Goal: Task Accomplishment & Management: Use online tool/utility

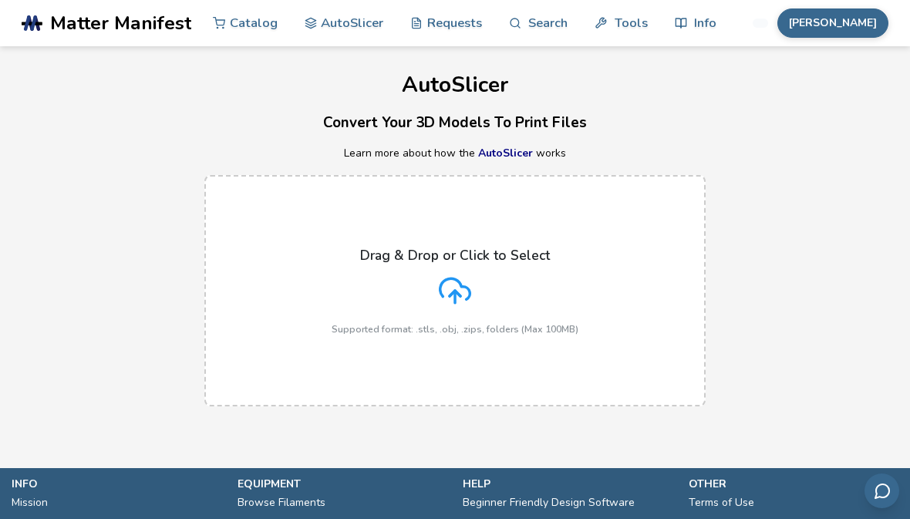
click at [517, 313] on div "Drag & Drop or Click to Select Supported format: .stls, .obj, .zips, folders (M…" at bounding box center [454, 290] width 247 height 87
click at [0, 0] on input "Drag & Drop or Click to Select Supported format: .stls, .obj, .zips, folders (M…" at bounding box center [0, 0] width 0 height 0
click at [503, 272] on div "Drag & Drop or Click to Select Supported format: .stls, .obj, .zips, folders (M…" at bounding box center [454, 290] width 247 height 87
click at [0, 0] on input "Drag & Drop or Click to Select Supported format: .stls, .obj, .zips, folders (M…" at bounding box center [0, 0] width 0 height 0
click at [491, 259] on p "Drag & Drop or Click to Select" at bounding box center [455, 254] width 190 height 15
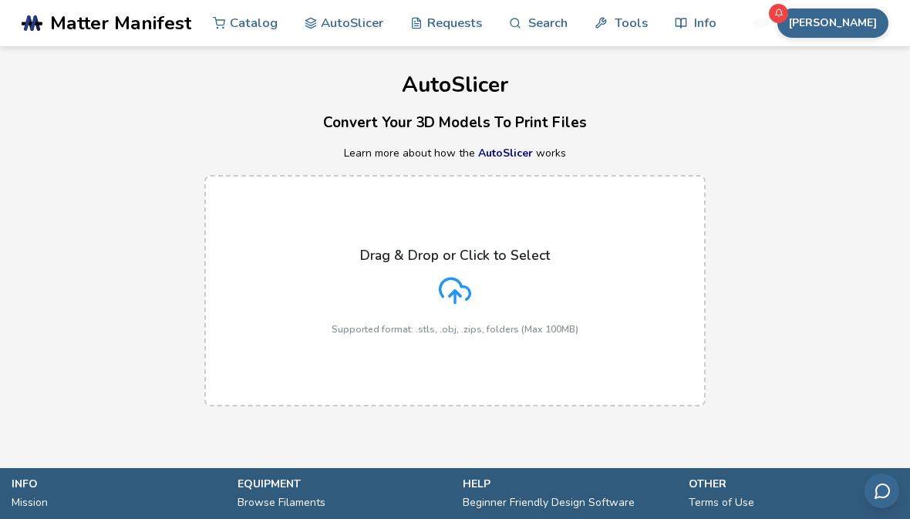
click at [0, 0] on input "Drag & Drop or Click to Select Supported format: .stls, .obj, .zips, folders (M…" at bounding box center [0, 0] width 0 height 0
click at [470, 254] on p "Drag & Drop or Click to Select" at bounding box center [455, 254] width 190 height 15
click at [0, 0] on input "Drag & Drop or Click to Select Supported format: .stls, .obj, .zips, folders (M…" at bounding box center [0, 0] width 0 height 0
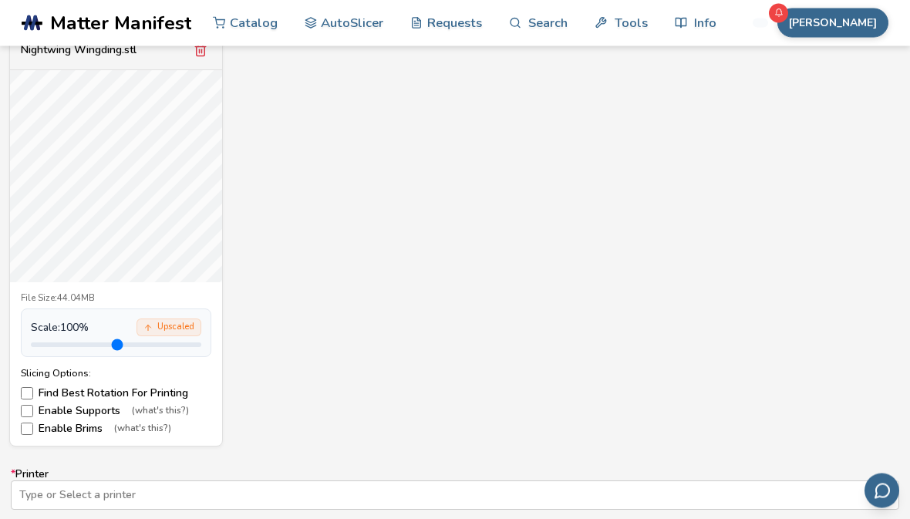
scroll to position [594, 0]
click at [35, 347] on input "range" at bounding box center [116, 344] width 170 height 5
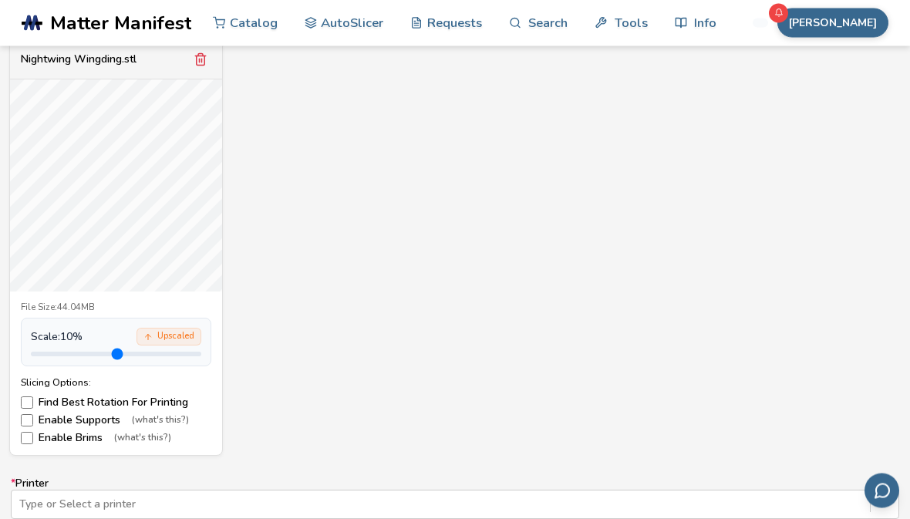
click at [170, 352] on input "range" at bounding box center [116, 354] width 170 height 5
click at [163, 356] on input "range" at bounding box center [116, 354] width 170 height 5
type input "***"
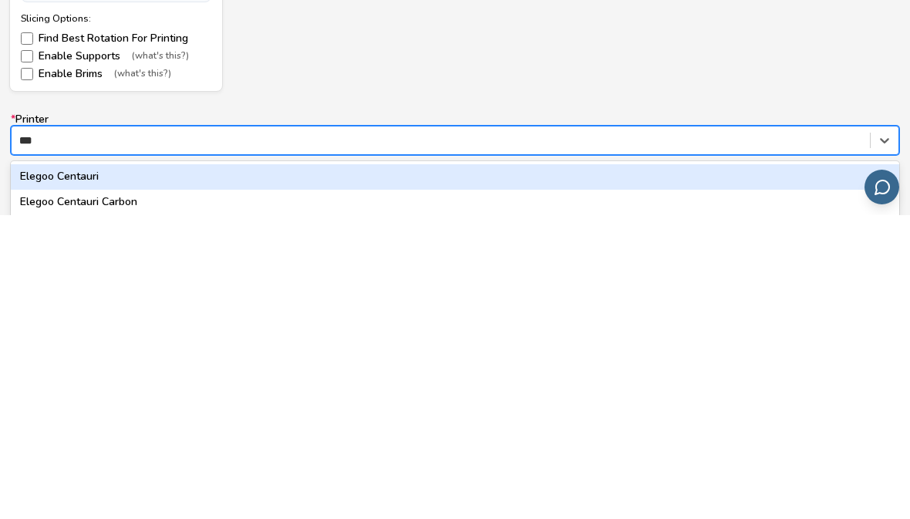
type input "***"
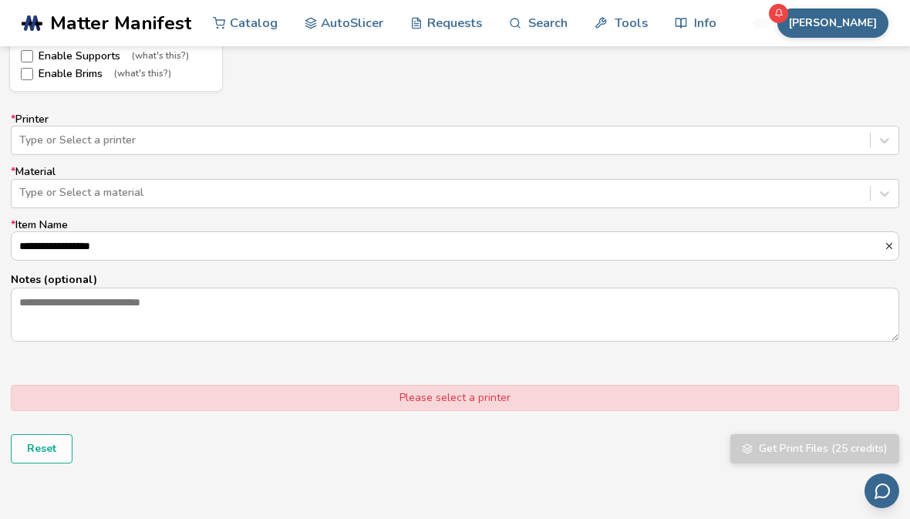
click at [93, 219] on label "**********" at bounding box center [455, 240] width 888 height 42
click at [93, 232] on input "**********" at bounding box center [448, 246] width 872 height 28
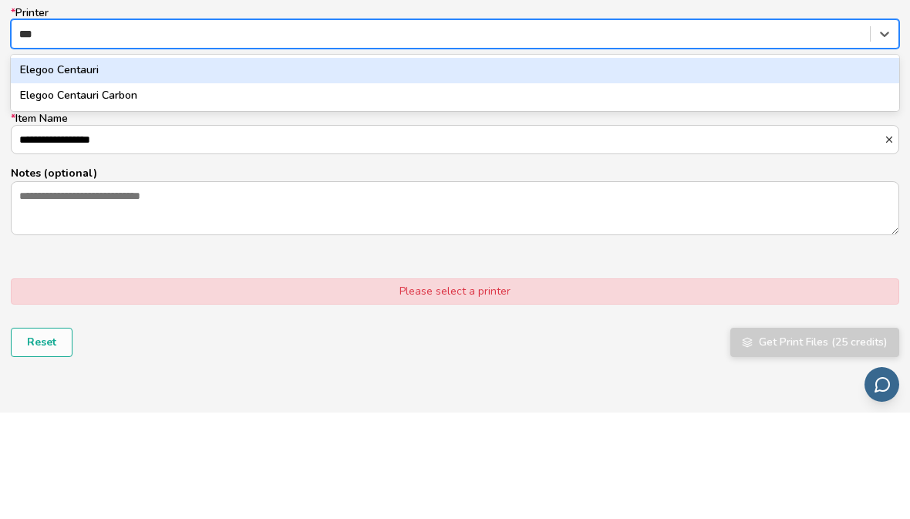
click at [145, 190] on div "Elegoo Centauri Carbon" at bounding box center [455, 202] width 888 height 25
type input "***"
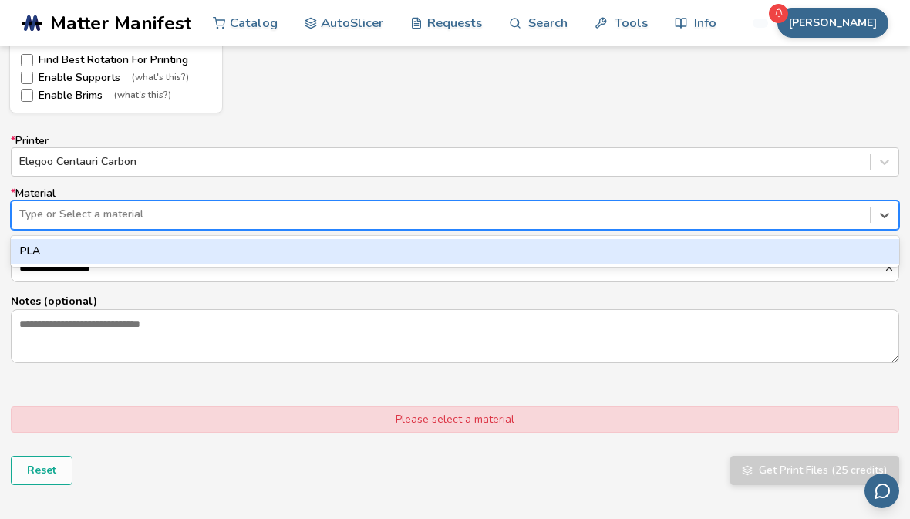
scroll to position [926, 0]
click at [494, 245] on div "PLA" at bounding box center [455, 252] width 888 height 25
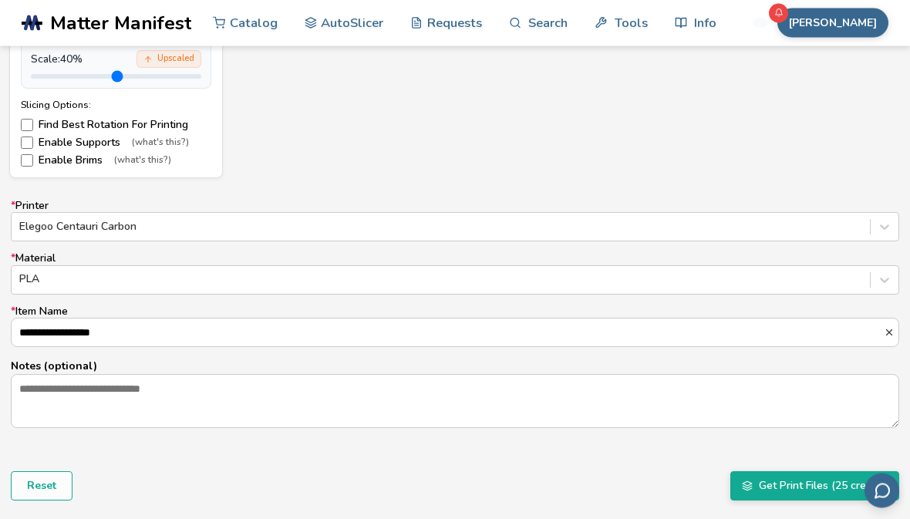
scroll to position [849, 0]
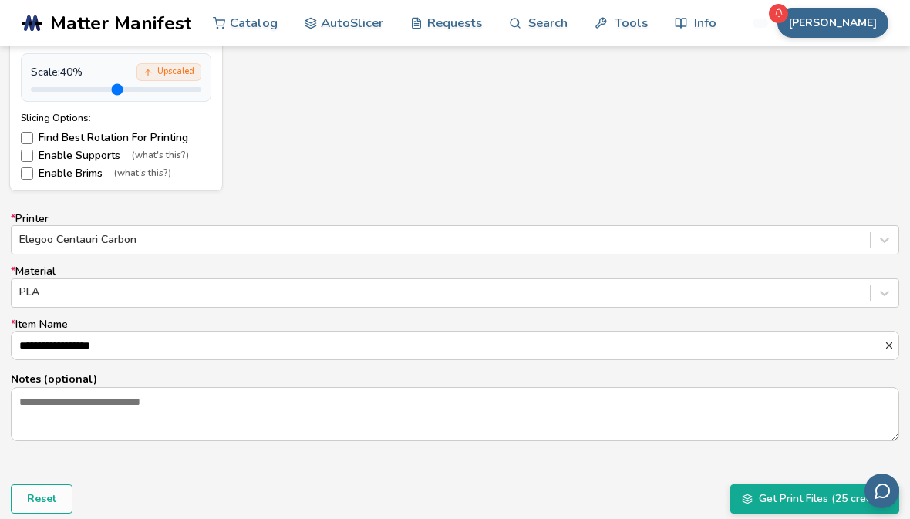
click at [839, 518] on div "**********" at bounding box center [455, 139] width 910 height 869
click at [867, 509] on button "Get Print Files (25 credits)" at bounding box center [814, 498] width 169 height 29
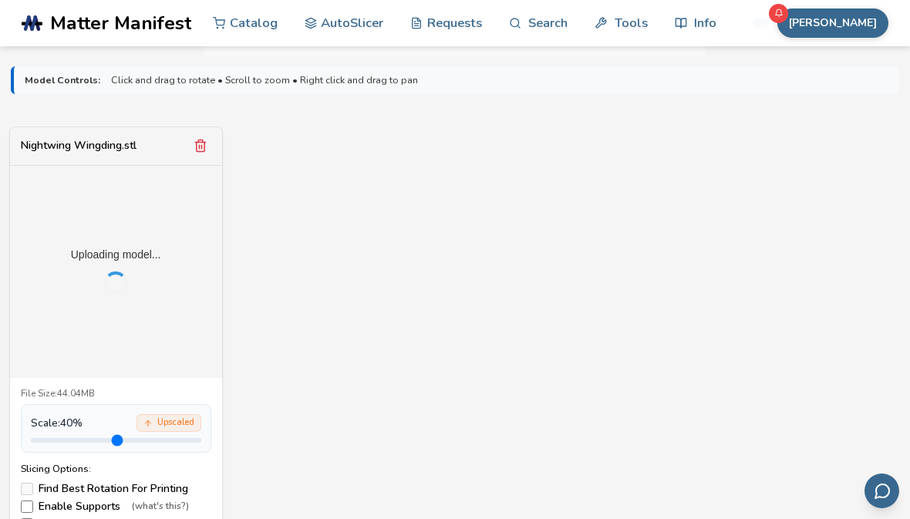
scroll to position [492, 0]
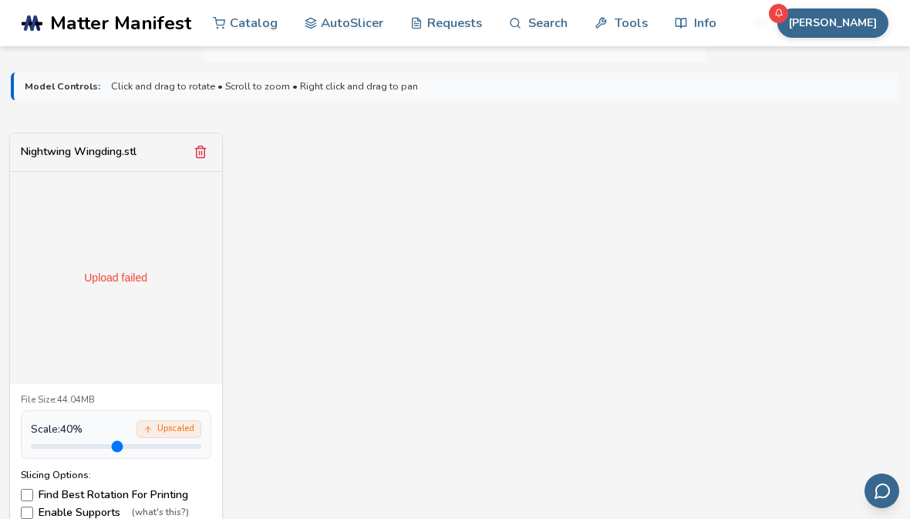
click at [166, 289] on div "Upload failed" at bounding box center [116, 278] width 212 height 212
click at [143, 278] on div "Upload failed" at bounding box center [115, 277] width 63 height 12
click at [160, 244] on div "Upload failed" at bounding box center [116, 278] width 212 height 212
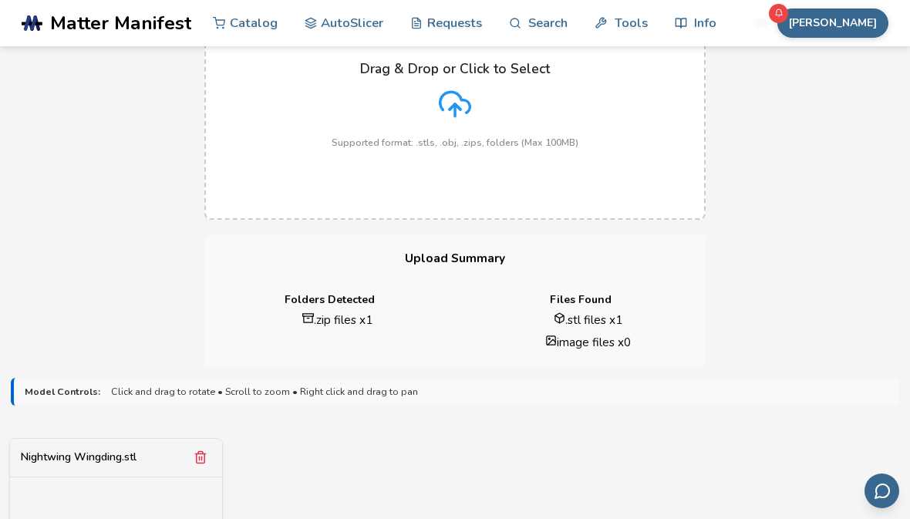
scroll to position [176, 0]
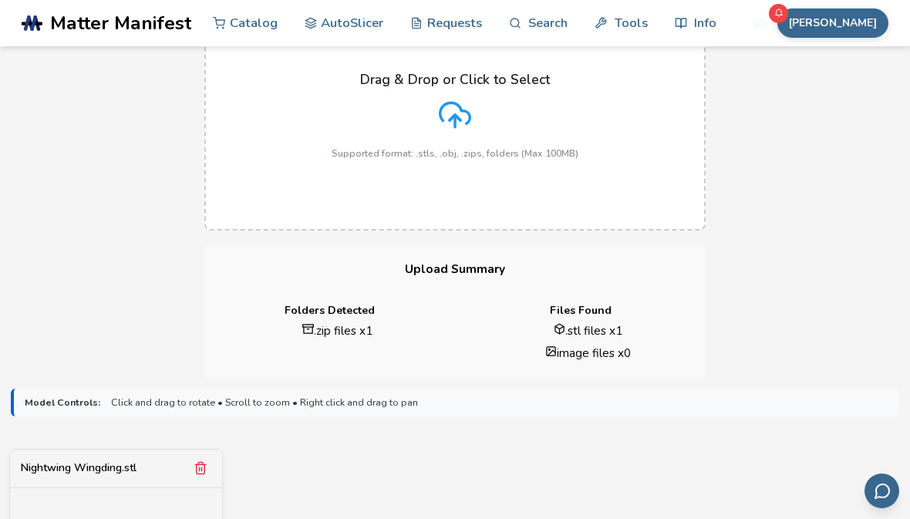
click at [563, 166] on label "Drag & Drop or Click to Select Supported format: .stls, .obj, .zips, folders (M…" at bounding box center [454, 114] width 501 height 231
click at [0, 0] on input "Drag & Drop or Click to Select Supported format: .stls, .obj, .zips, folders (M…" at bounding box center [0, 0] width 0 height 0
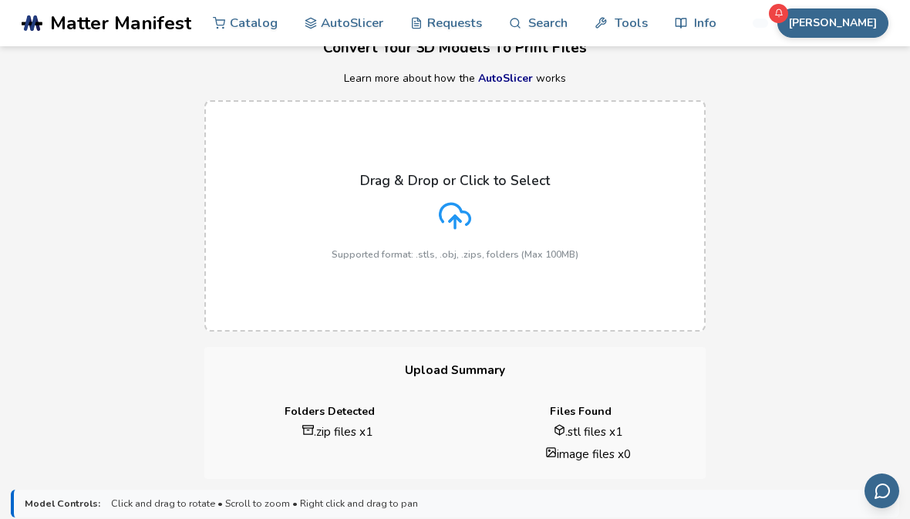
scroll to position [0, 0]
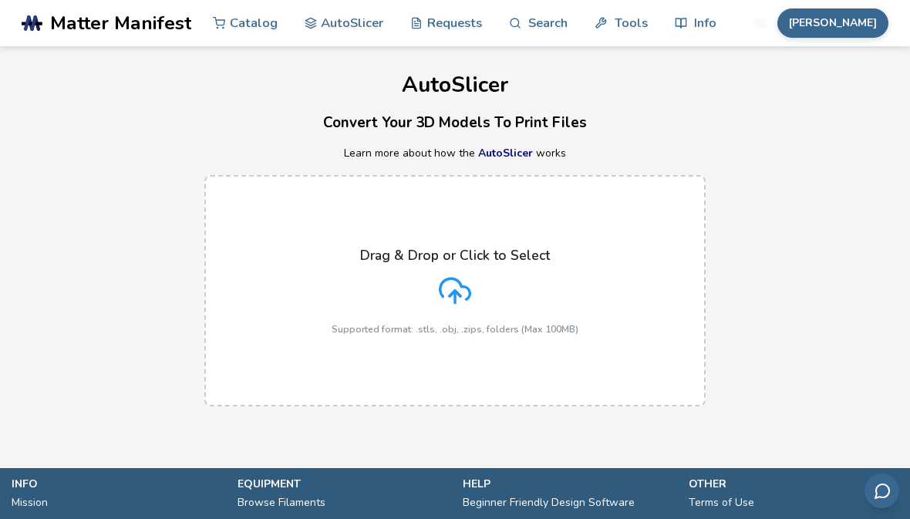
scroll to position [79, 0]
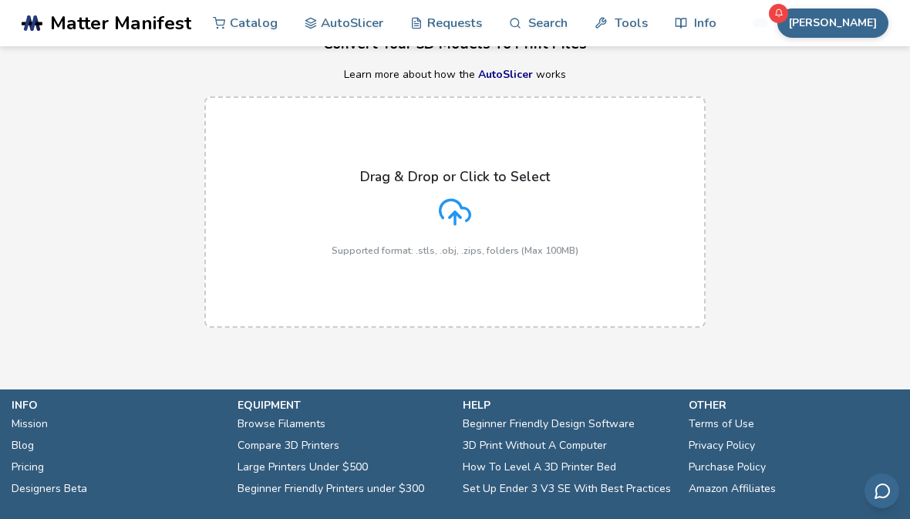
click at [602, 300] on label "Drag & Drop or Click to Select Supported format: .stls, .obj, .zips, folders (M…" at bounding box center [454, 211] width 501 height 231
click at [0, 0] on input "Drag & Drop or Click to Select Supported format: .stls, .obj, .zips, folders (M…" at bounding box center [0, 0] width 0 height 0
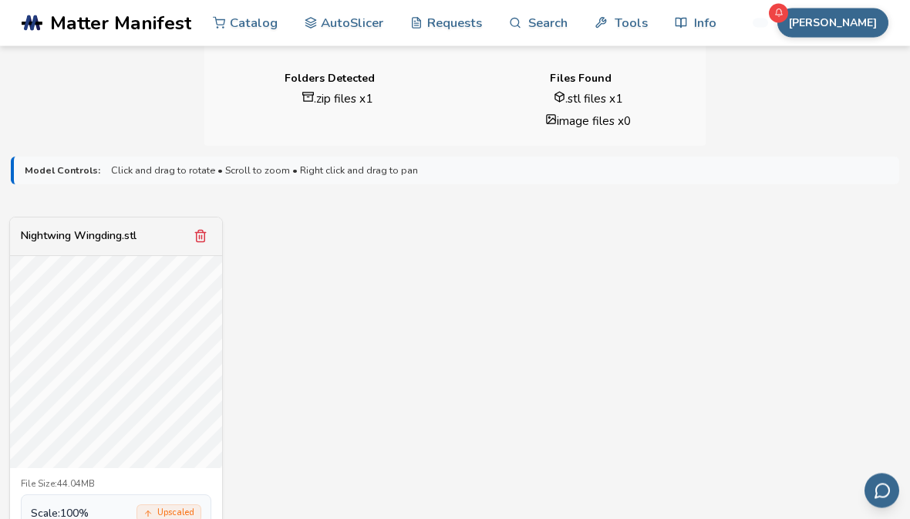
scroll to position [408, 0]
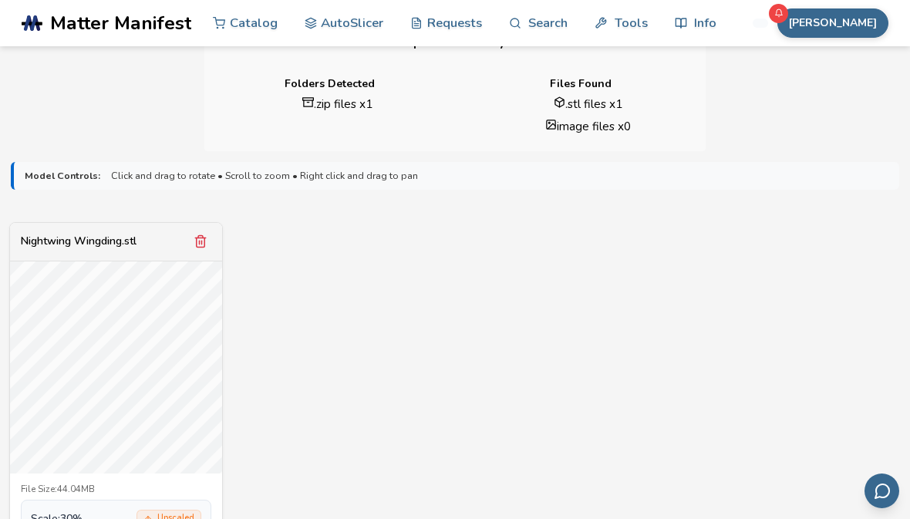
scroll to position [401, 0]
type input "***"
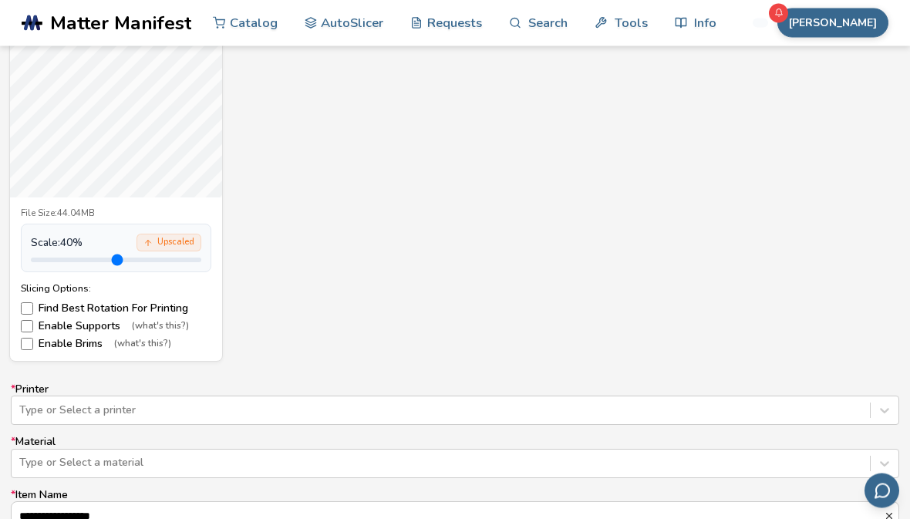
scroll to position [678, 0]
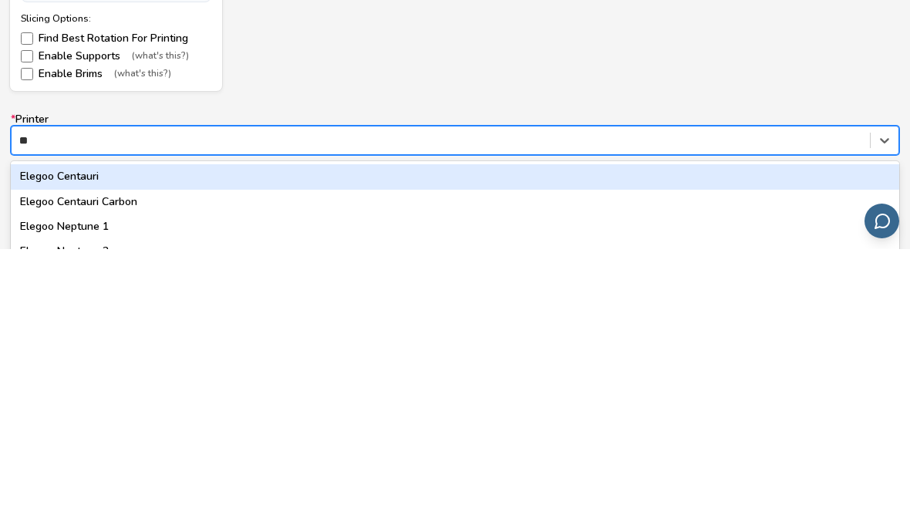
click at [40, 459] on div "Elegoo Centauri Carbon" at bounding box center [455, 471] width 888 height 25
type input "**"
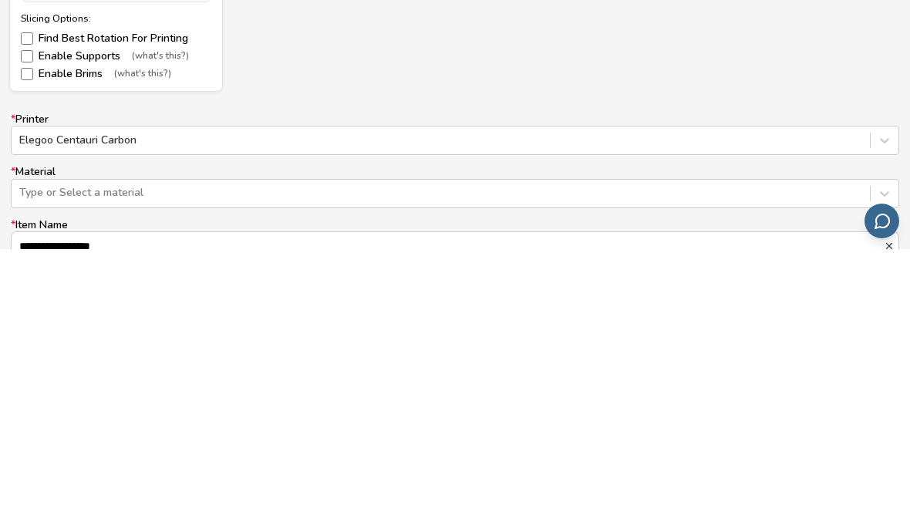
scroll to position [948, 0]
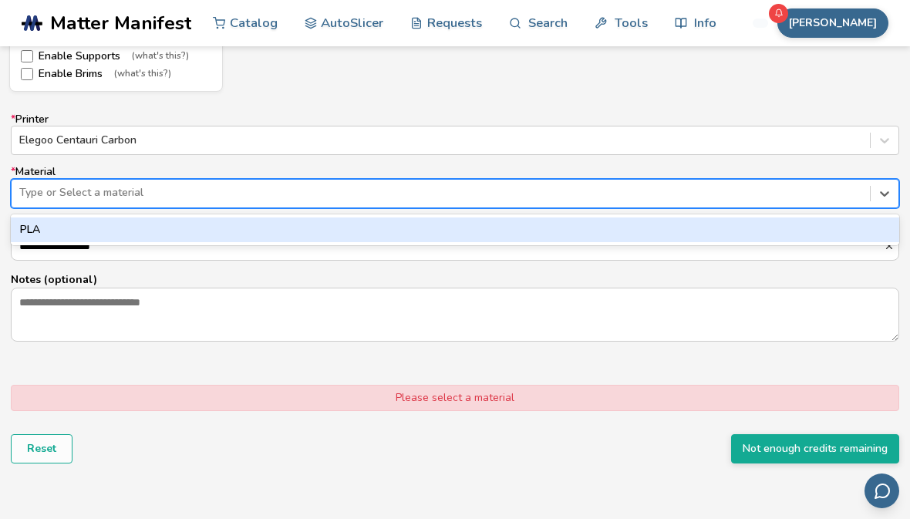
click at [26, 221] on div "PLA" at bounding box center [455, 229] width 888 height 25
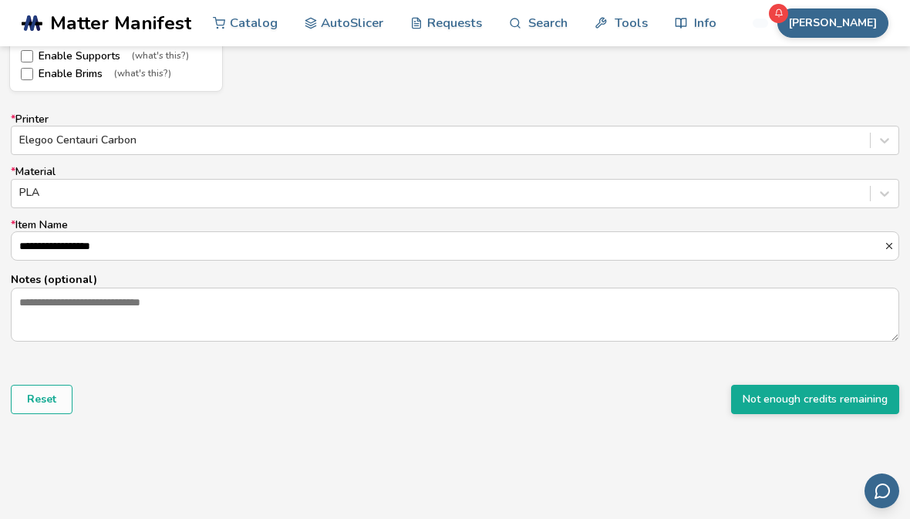
click at [869, 390] on button "Not enough credits remaining" at bounding box center [815, 399] width 168 height 29
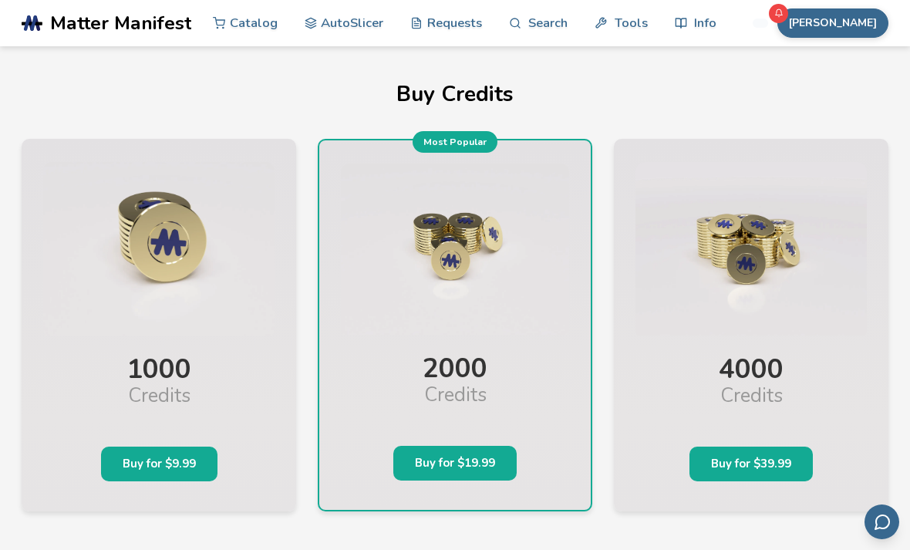
click at [865, 25] on button "[PERSON_NAME]" at bounding box center [832, 22] width 111 height 29
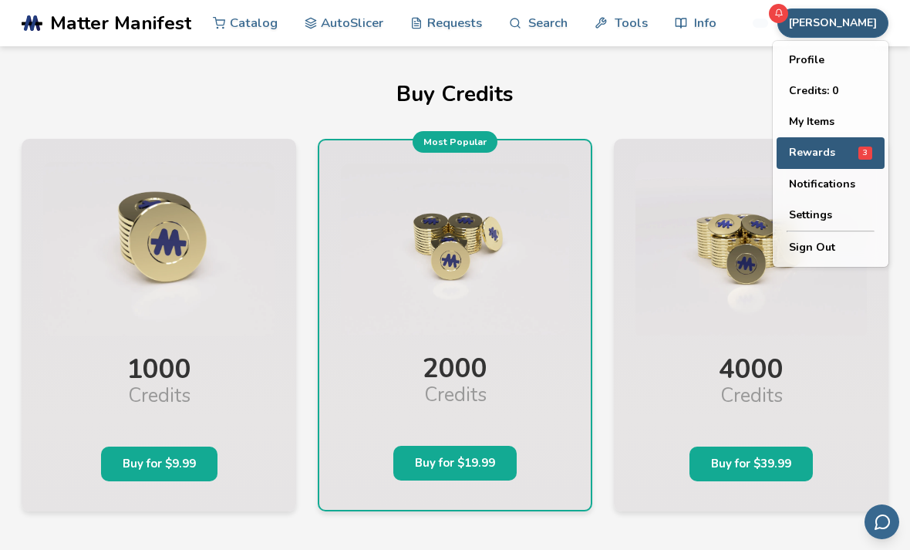
click at [855, 160] on button "Rewards 3" at bounding box center [830, 153] width 108 height 32
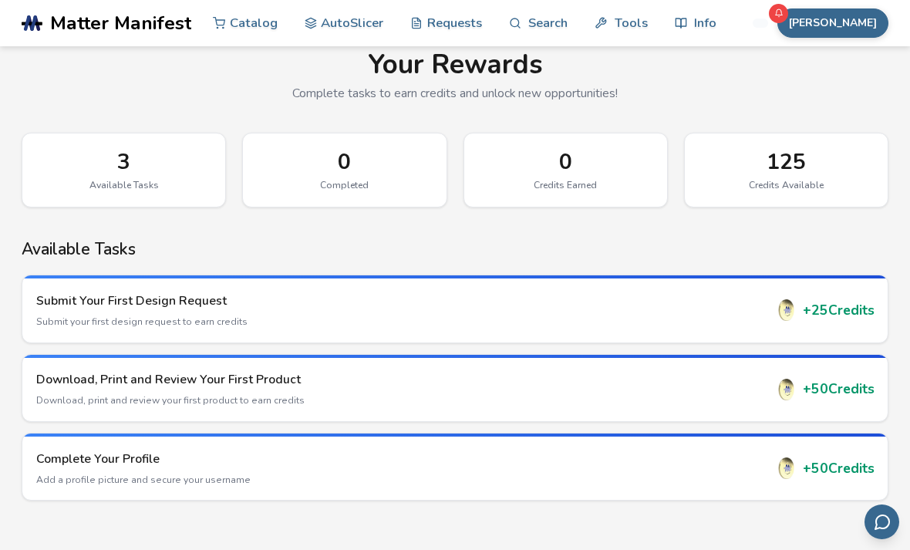
scroll to position [43, 0]
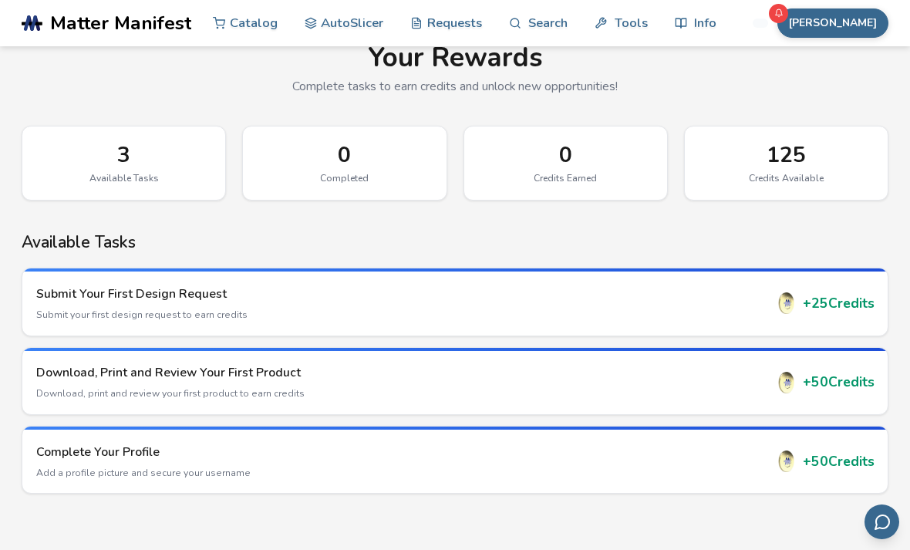
click at [807, 306] on div "+ 25 Credits" at bounding box center [825, 303] width 99 height 22
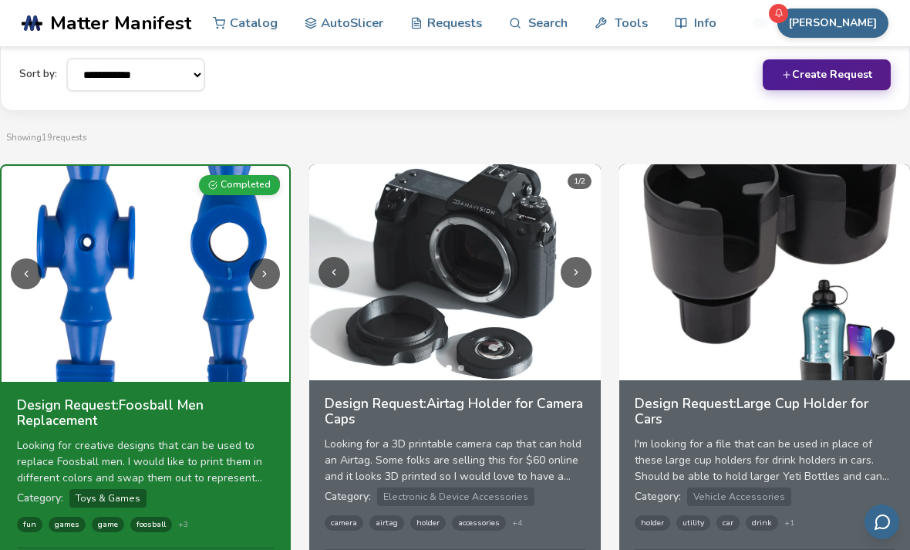
scroll to position [211, 0]
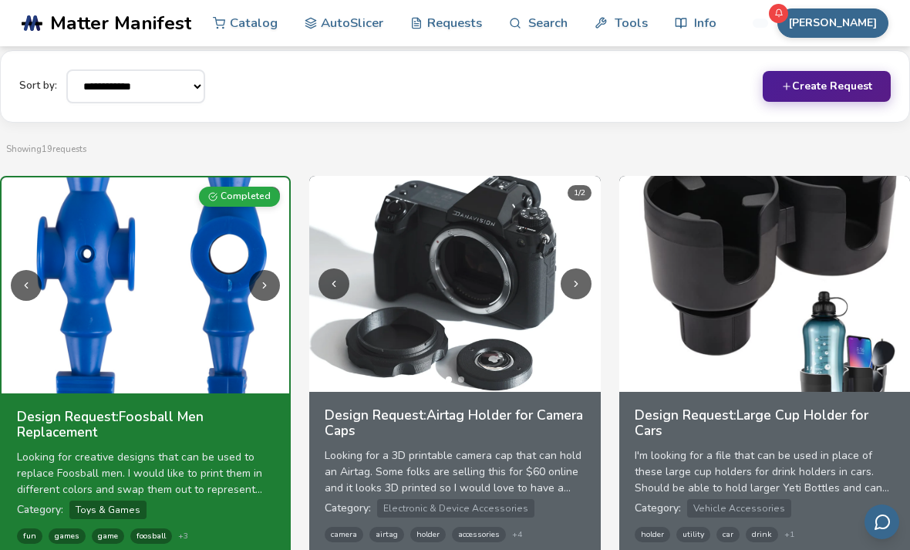
click at [870, 20] on button "[PERSON_NAME]" at bounding box center [832, 22] width 111 height 29
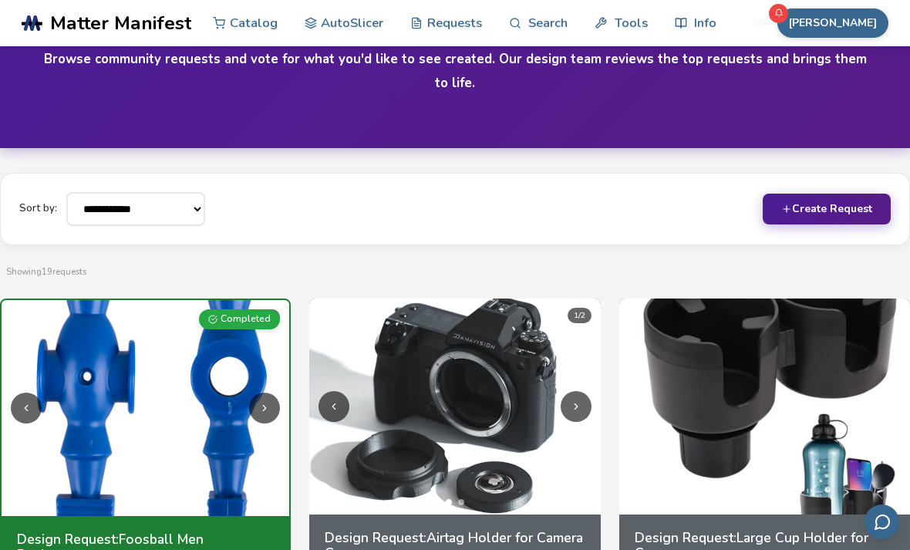
scroll to position [86, 0]
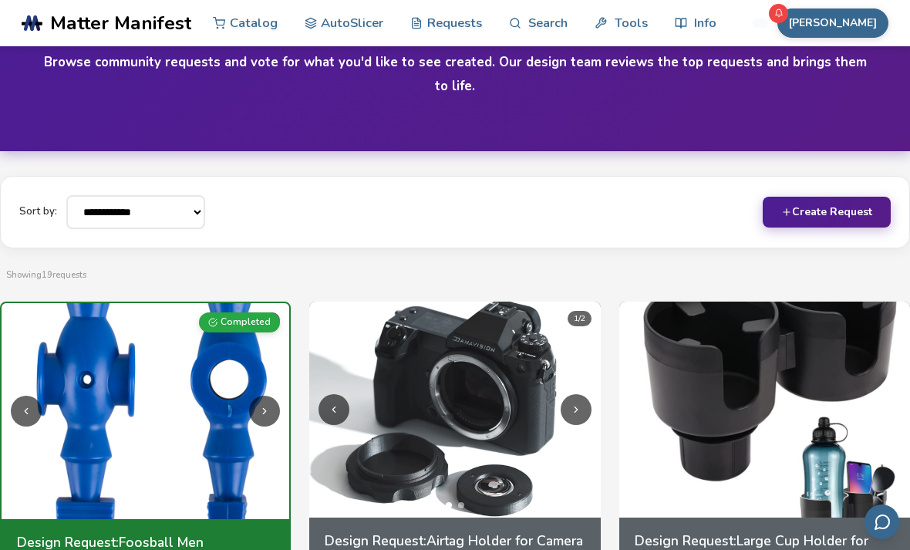
click at [870, 16] on button "[PERSON_NAME]" at bounding box center [832, 22] width 111 height 29
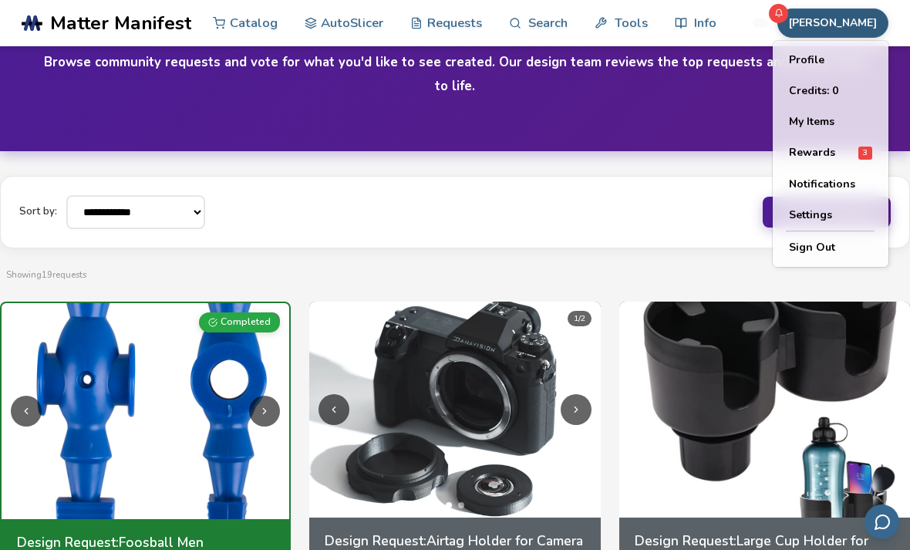
click at [846, 154] on div "Rewards 3" at bounding box center [830, 152] width 83 height 13
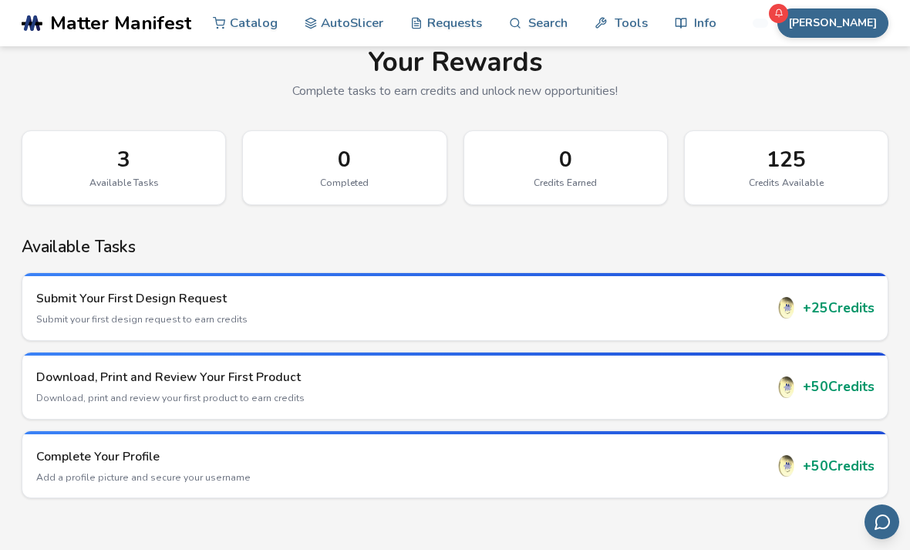
scroll to position [43, 0]
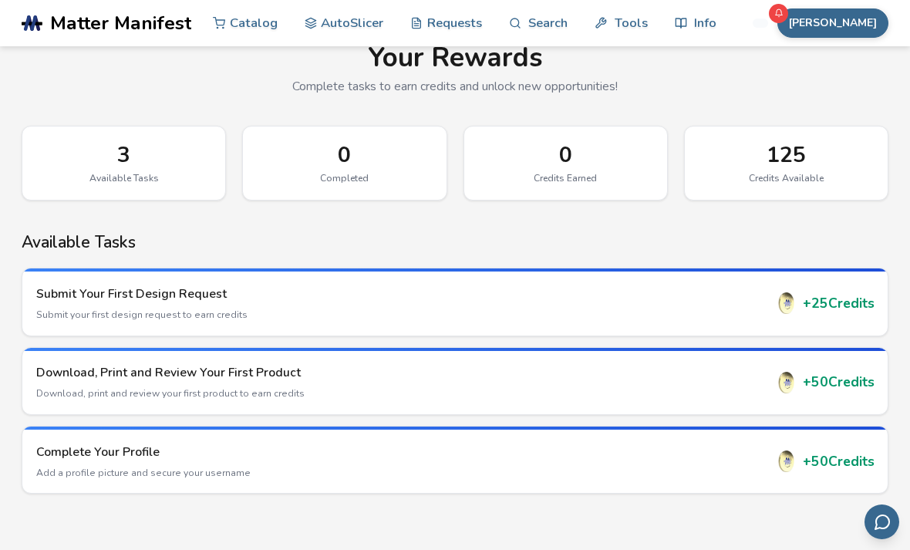
click at [806, 151] on div "125" at bounding box center [786, 155] width 170 height 25
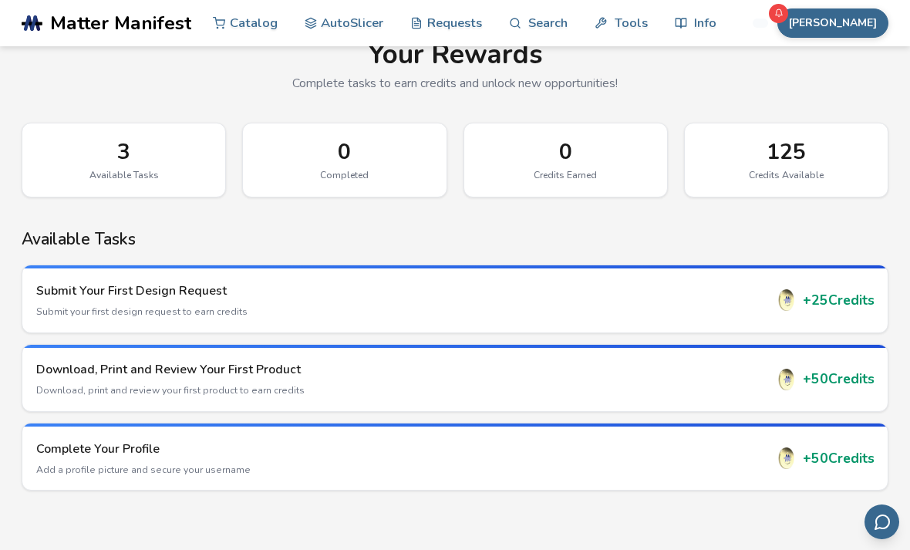
scroll to position [0, 0]
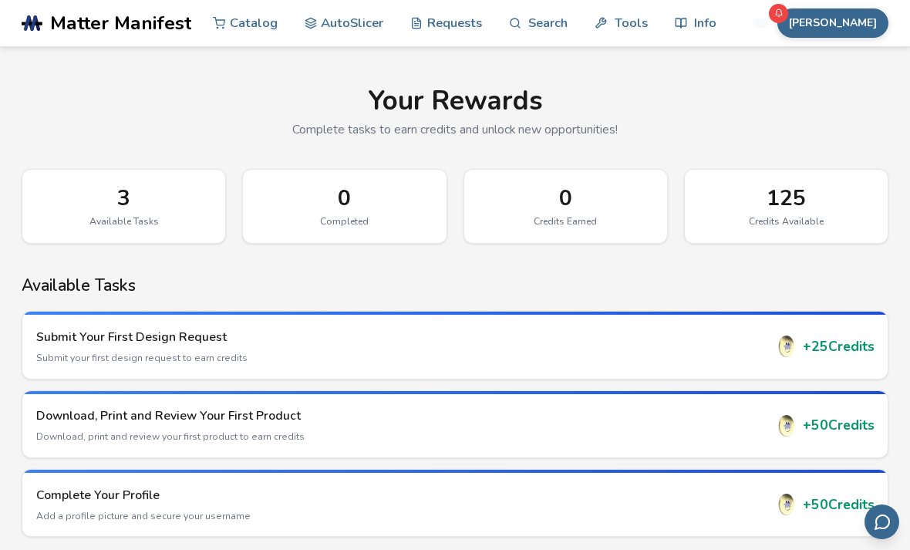
click at [241, 29] on link "Catalog" at bounding box center [245, 23] width 65 height 46
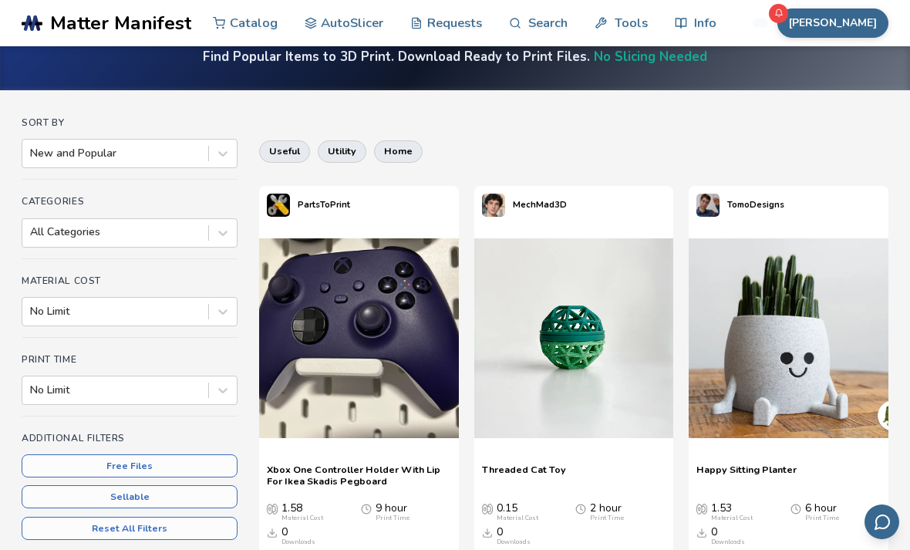
scroll to position [73, 0]
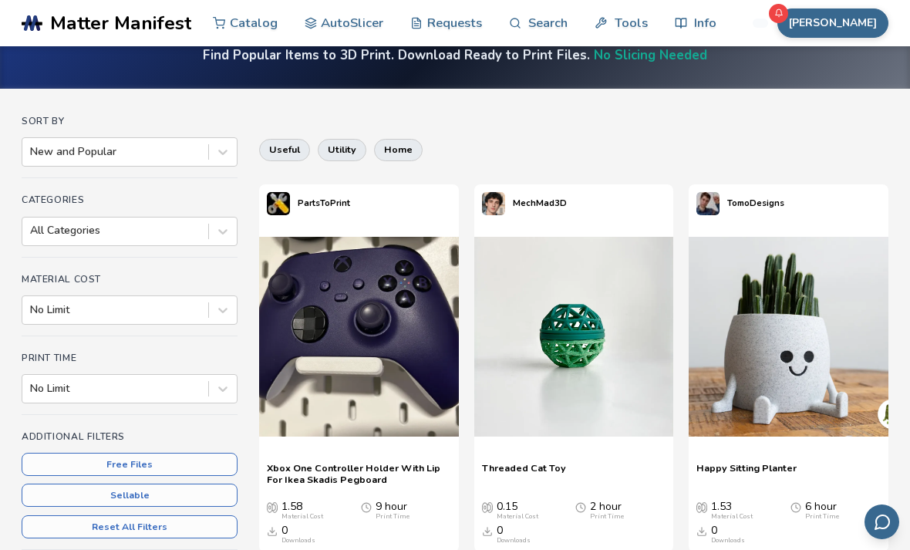
click at [64, 463] on button "Free Files" at bounding box center [130, 464] width 216 height 23
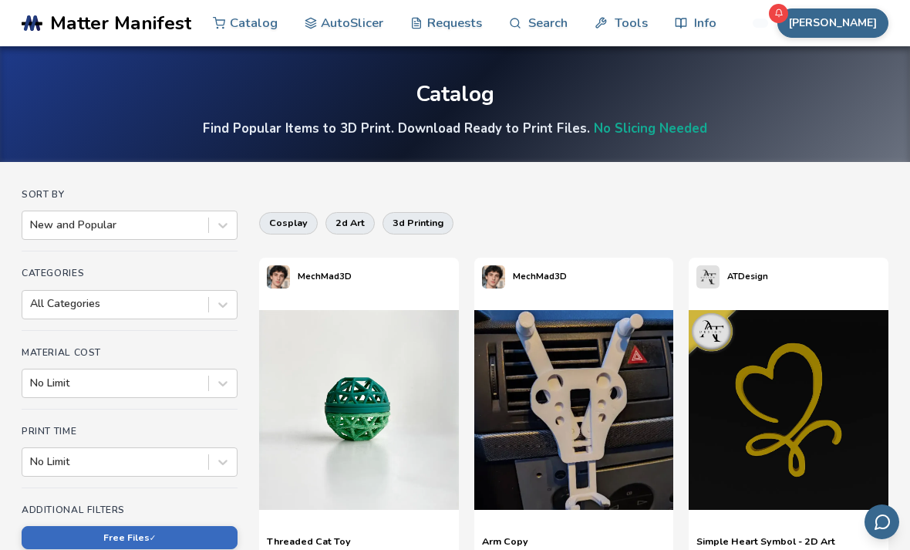
click at [538, 12] on link "Search" at bounding box center [538, 23] width 59 height 46
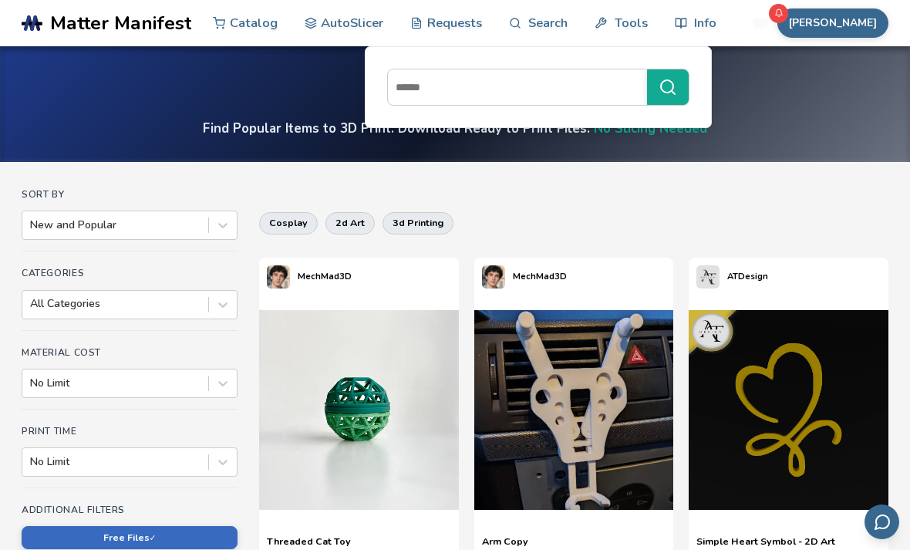
click at [537, 88] on input at bounding box center [513, 87] width 251 height 28
type input "****"
click at [664, 87] on button "****" at bounding box center [668, 86] width 42 height 35
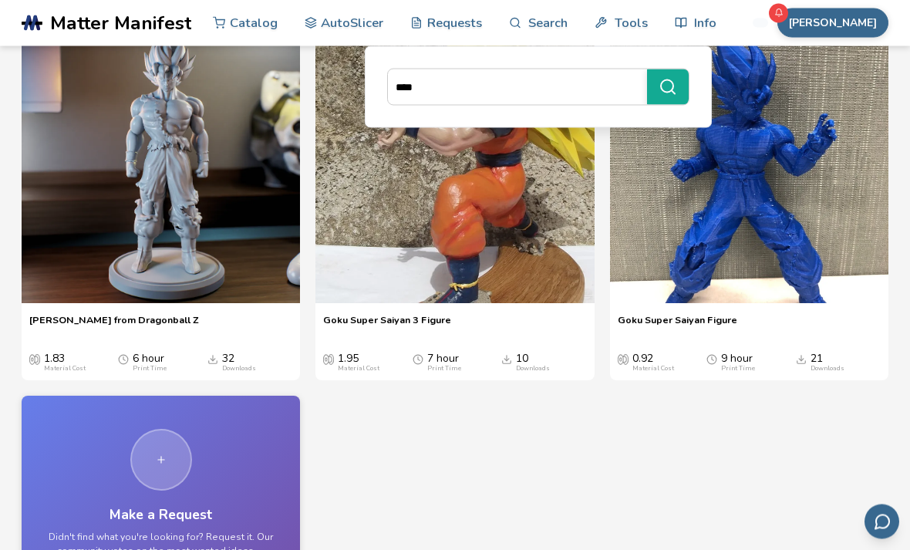
scroll to position [207, 0]
click at [92, 264] on img at bounding box center [161, 163] width 278 height 278
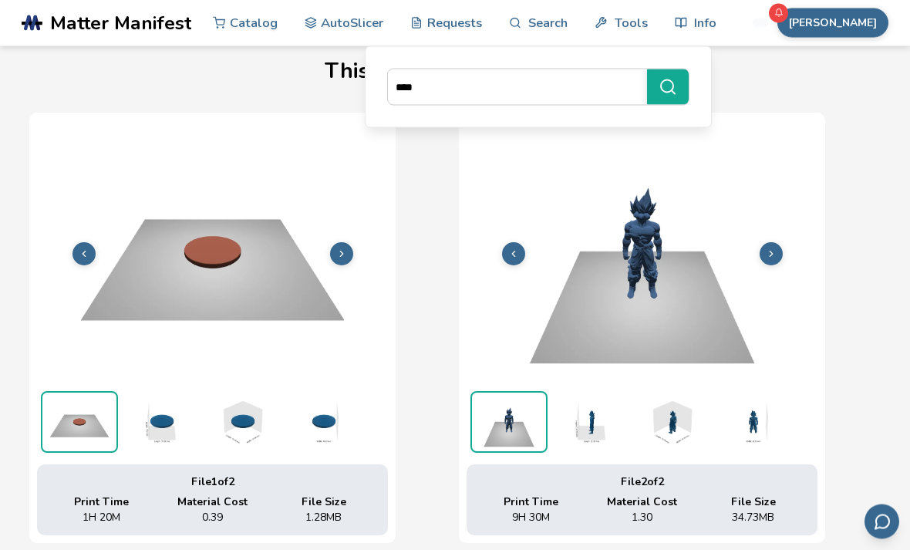
scroll to position [492, 0]
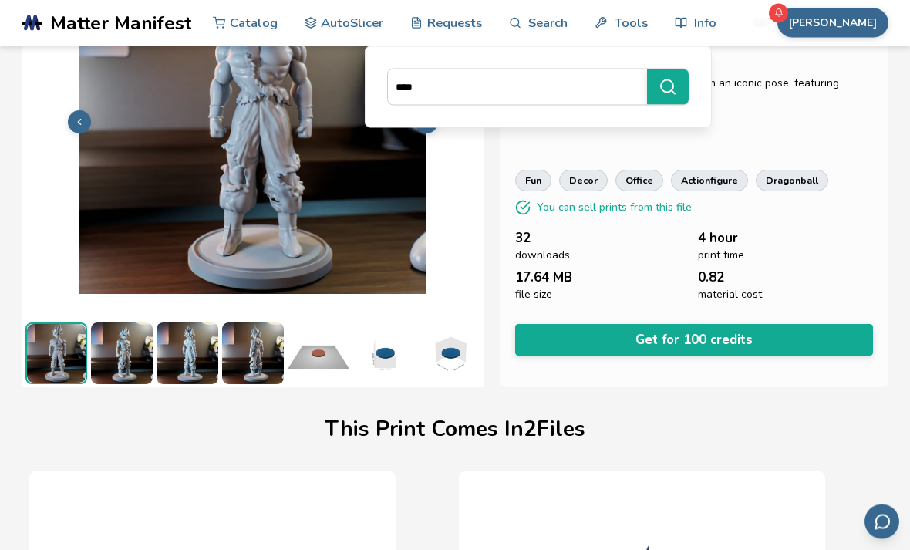
click at [120, 349] on img at bounding box center [122, 354] width 62 height 62
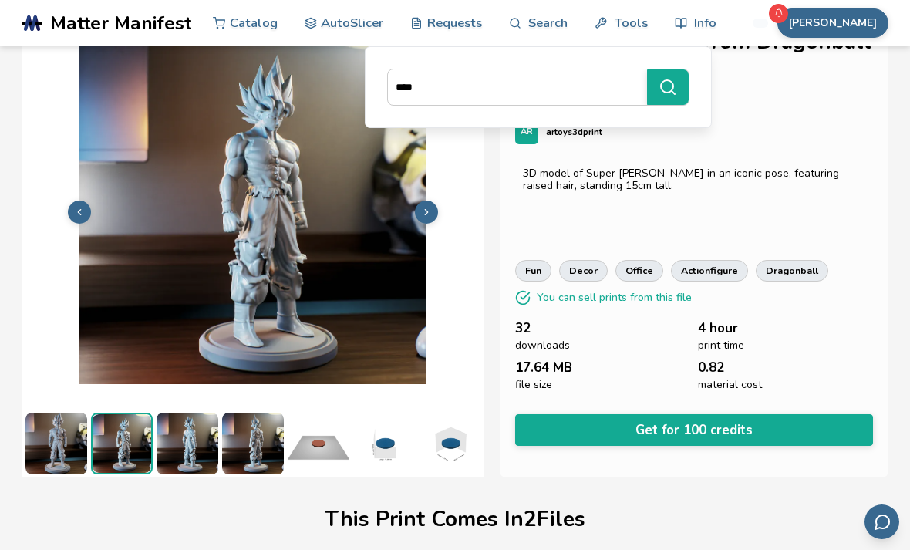
scroll to position [39, 0]
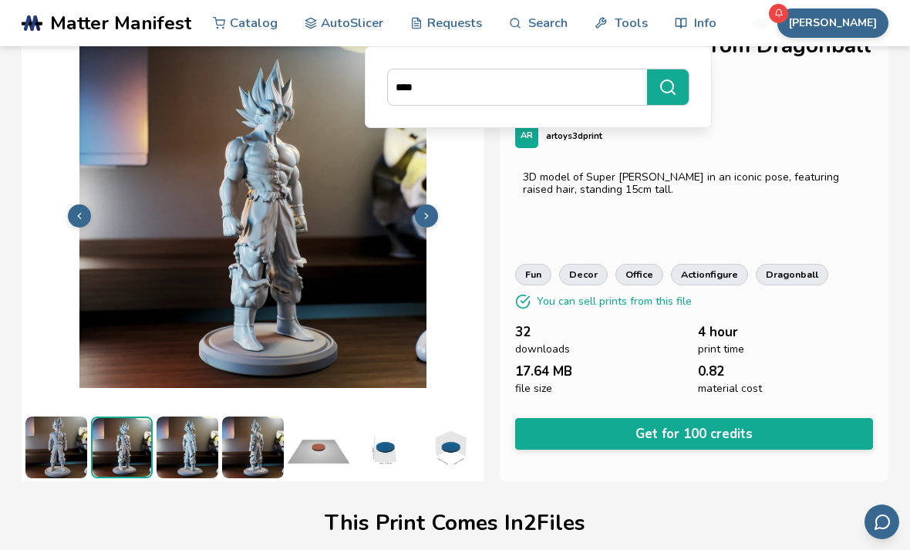
click at [69, 436] on img at bounding box center [56, 447] width 62 height 62
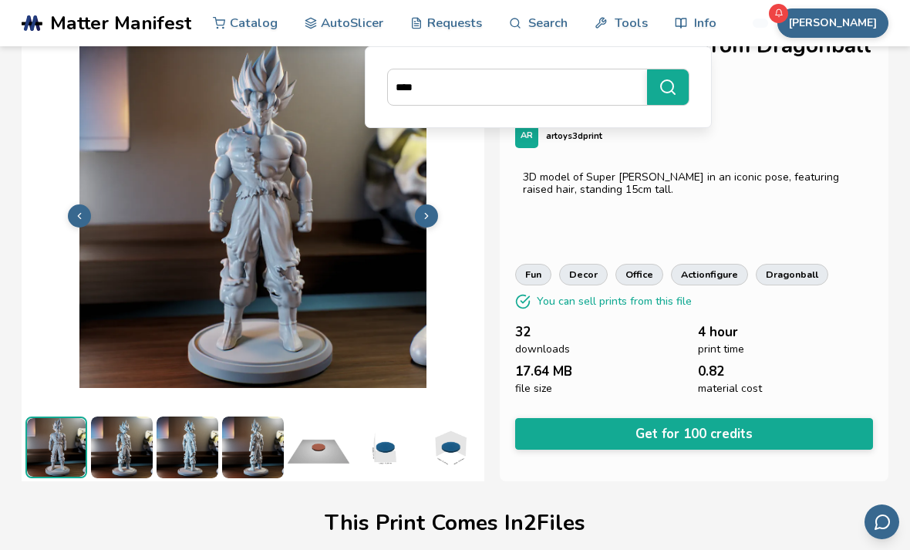
click at [112, 442] on img at bounding box center [122, 447] width 62 height 62
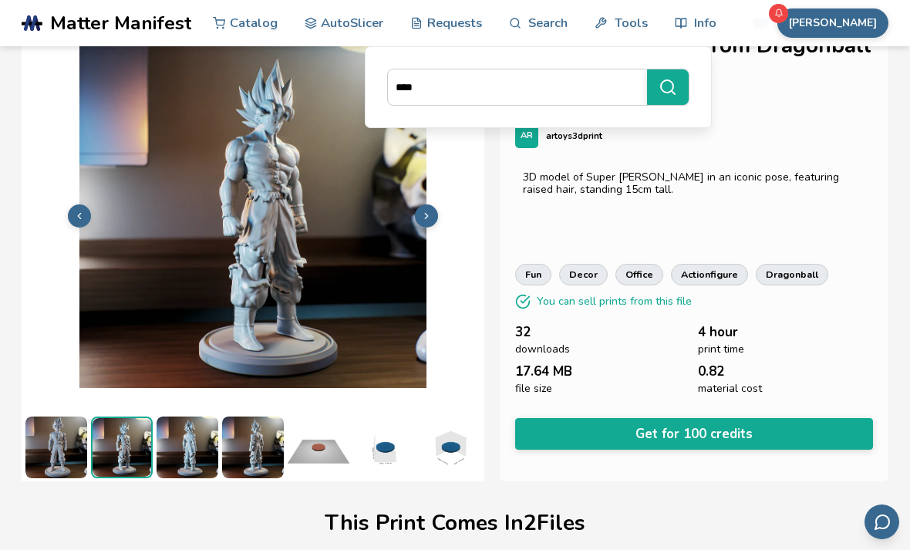
click at [165, 435] on img at bounding box center [187, 447] width 62 height 62
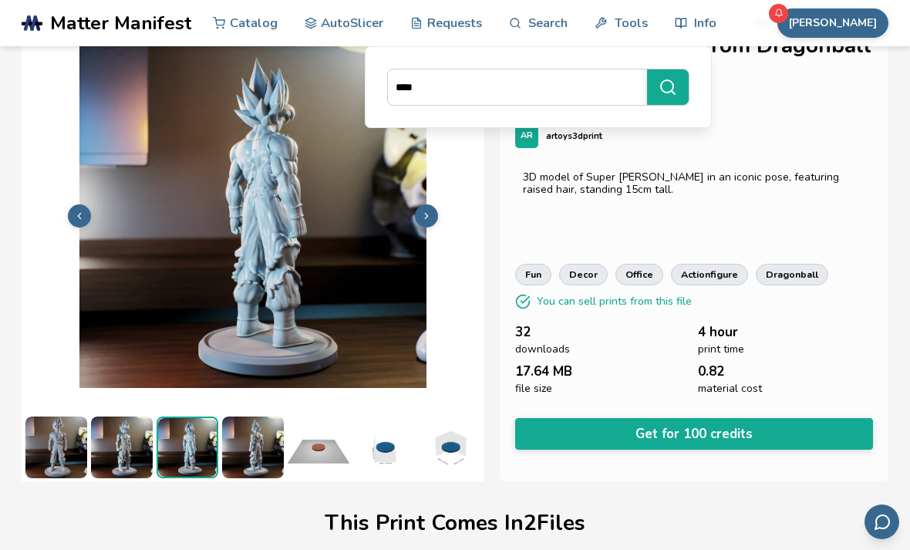
click at [214, 438] on img at bounding box center [187, 447] width 59 height 59
click at [250, 451] on img at bounding box center [253, 447] width 62 height 62
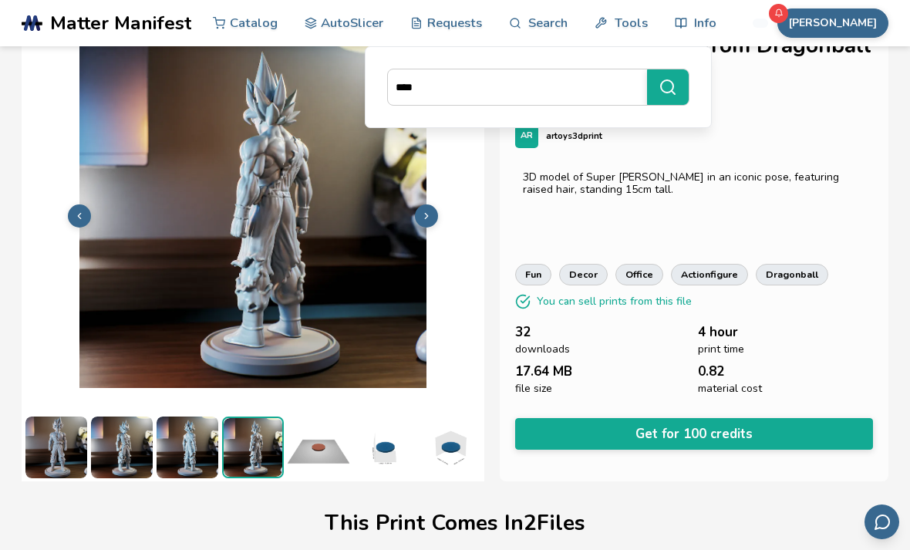
click at [780, 418] on button "Get for 100 credits" at bounding box center [694, 434] width 358 height 32
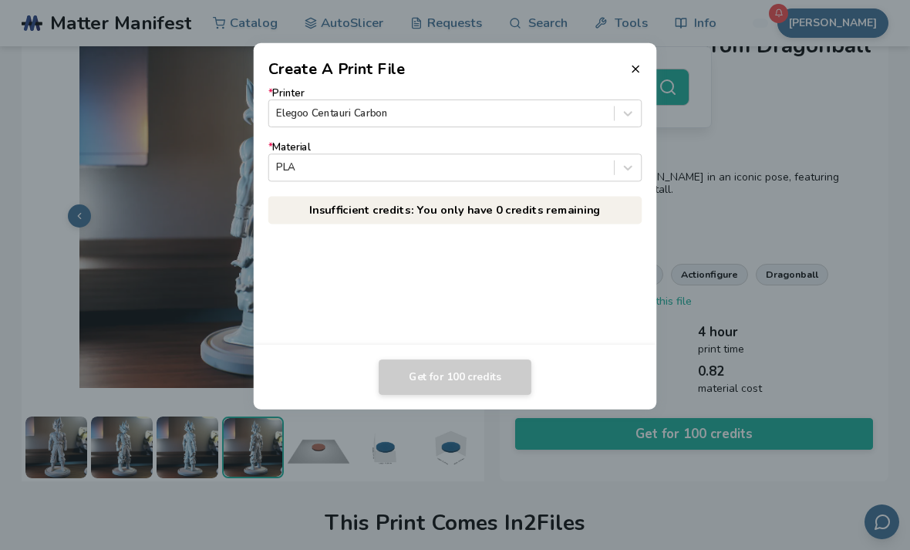
click at [623, 67] on header "Create A Print File" at bounding box center [455, 61] width 403 height 37
click at [867, 31] on dialog "Create A Print File * Printer Elegoo Centauri Carbon * Material PLA Insufficien…" at bounding box center [455, 275] width 864 height 522
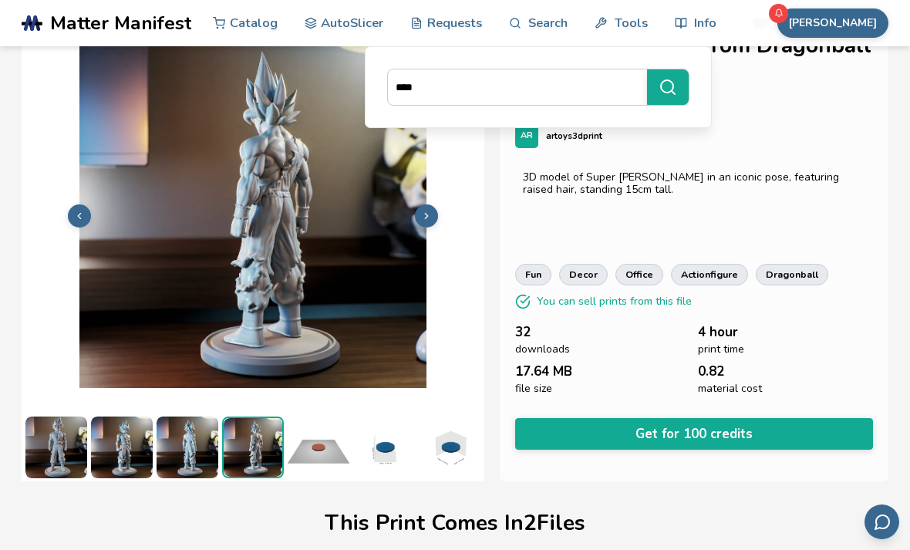
click at [863, 25] on button "[PERSON_NAME]" at bounding box center [832, 22] width 111 height 29
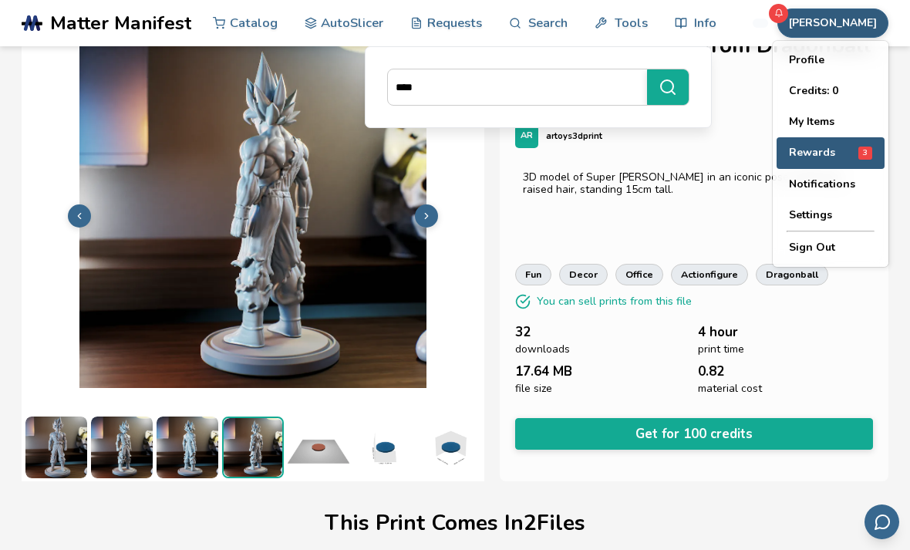
click at [853, 152] on div "Rewards 3" at bounding box center [830, 152] width 83 height 13
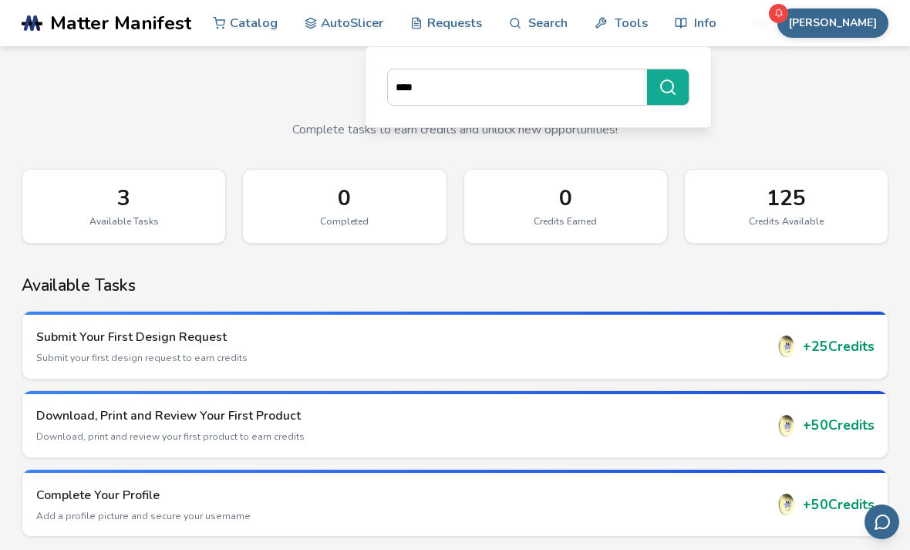
click at [801, 195] on div "125" at bounding box center [786, 198] width 170 height 25
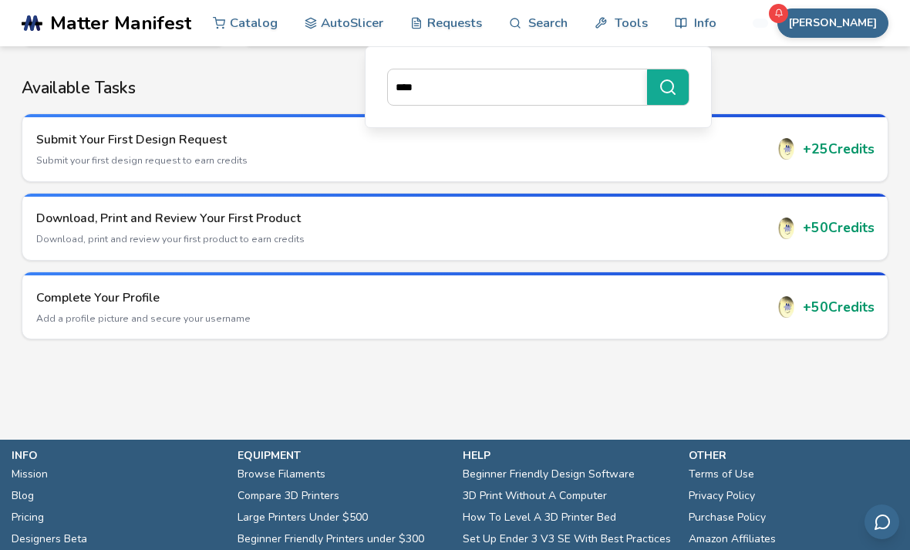
scroll to position [218, 0]
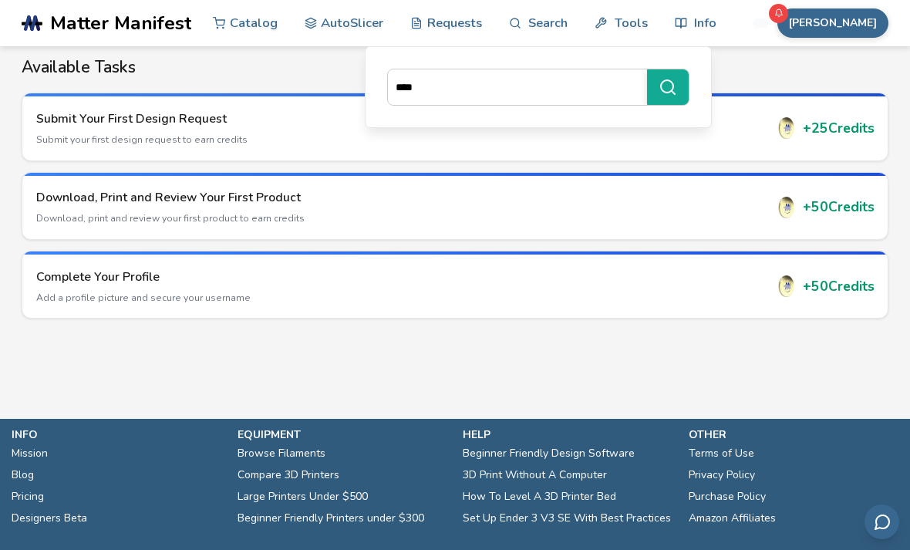
click at [826, 285] on div "+ 50 Credits" at bounding box center [825, 286] width 99 height 22
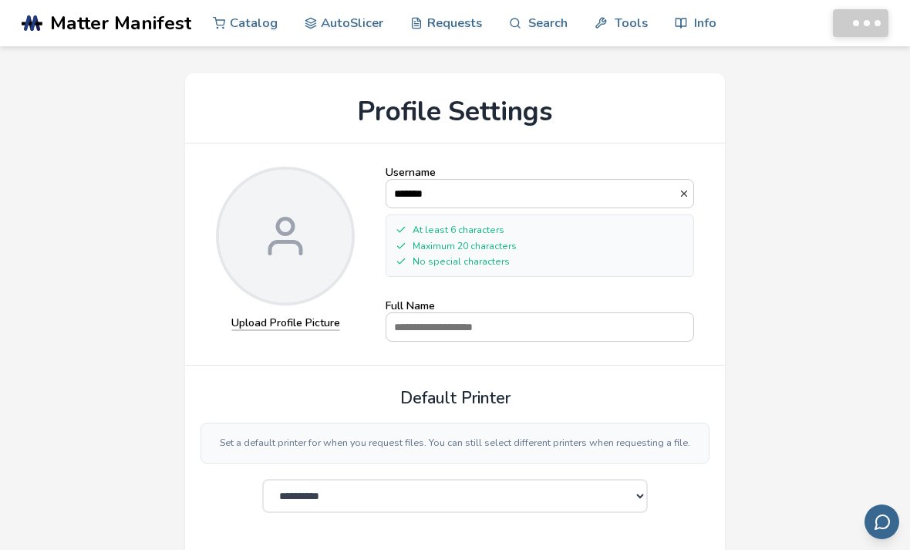
select select "**********"
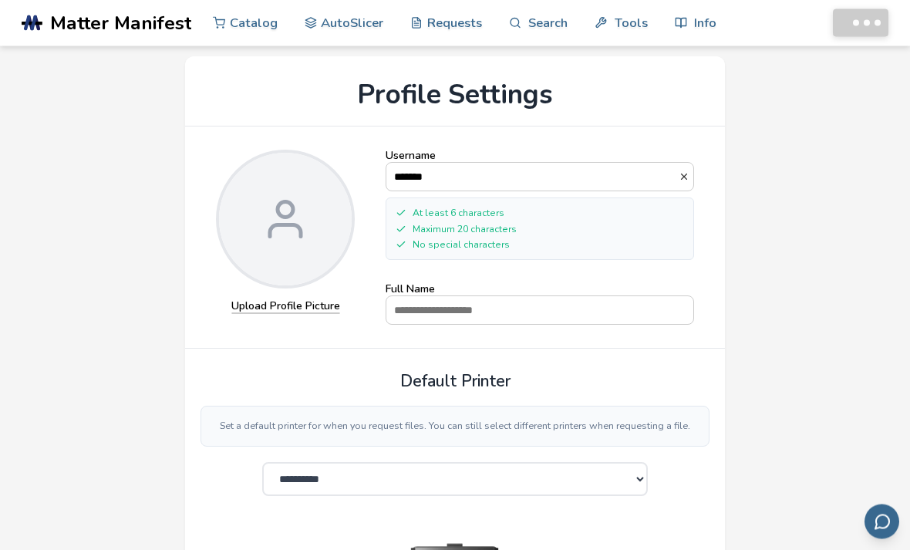
scroll to position [17, 0]
click at [259, 301] on label "Upload Profile Picture" at bounding box center [285, 307] width 109 height 14
click at [0, 0] on input "Upload Profile Picture" at bounding box center [0, 0] width 0 height 0
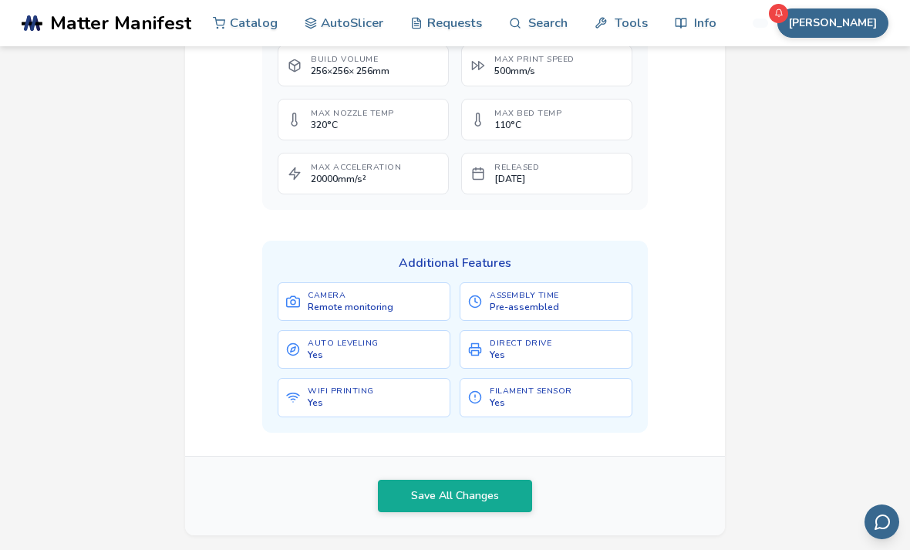
scroll to position [745, 0]
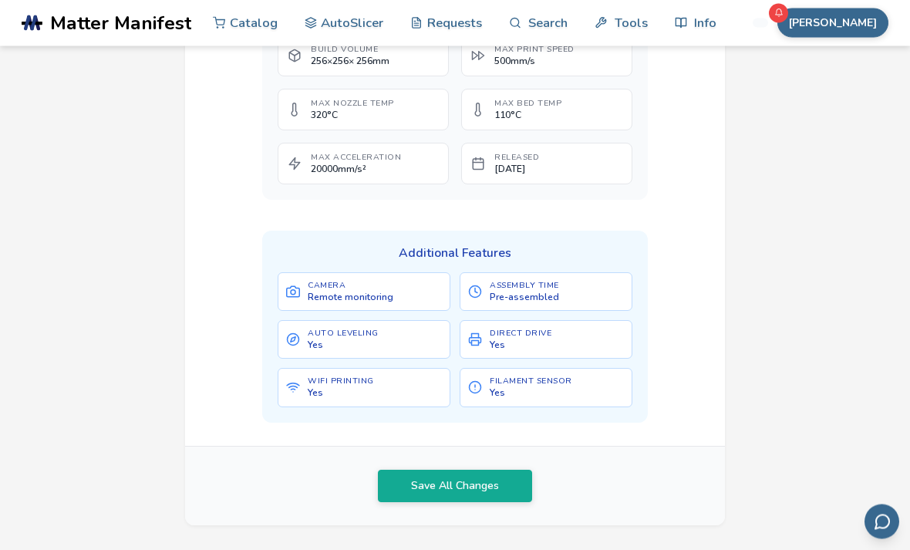
click at [493, 478] on button "Save All Changes" at bounding box center [455, 486] width 154 height 32
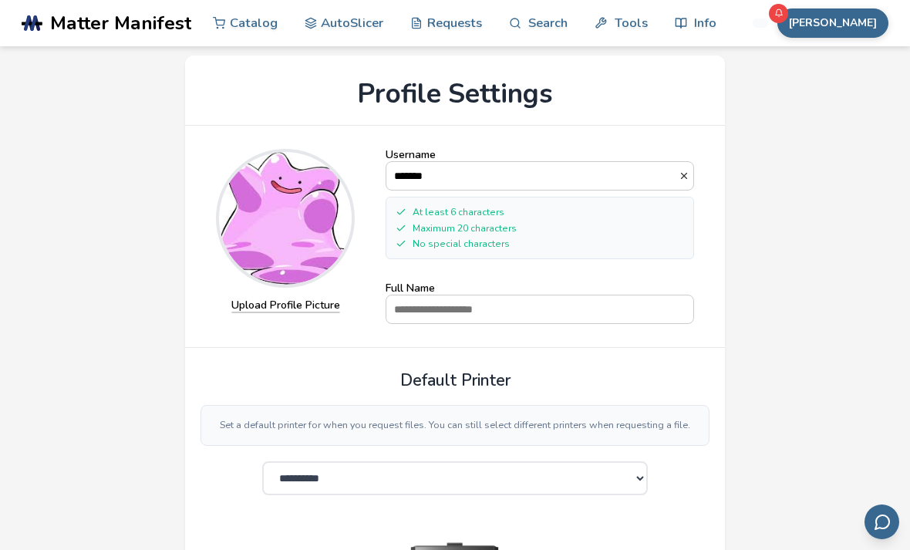
scroll to position [0, 0]
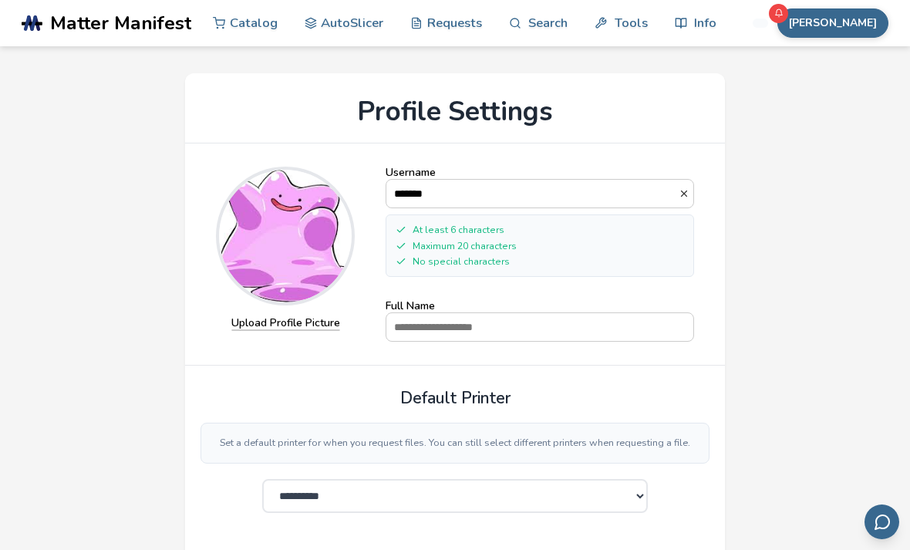
click at [537, 38] on link "Search" at bounding box center [538, 23] width 59 height 46
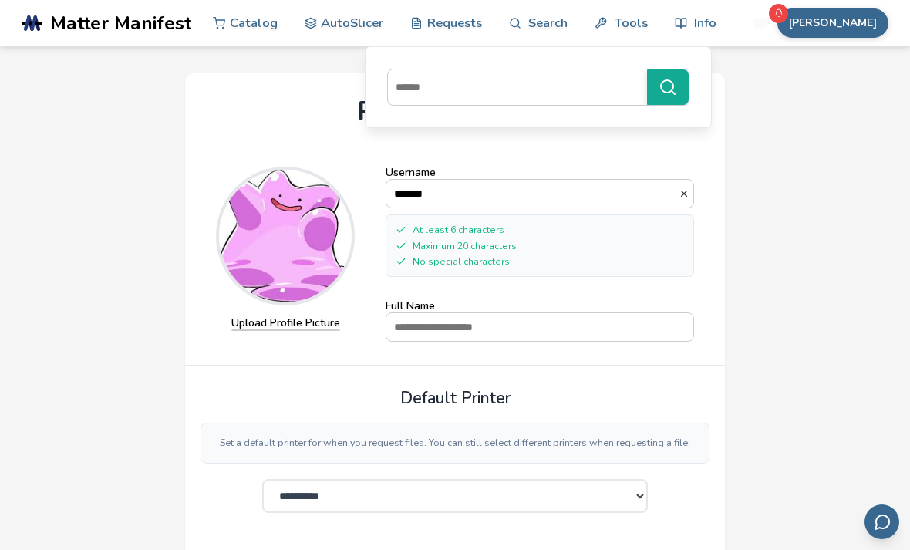
click at [857, 11] on button "[PERSON_NAME]" at bounding box center [832, 22] width 111 height 29
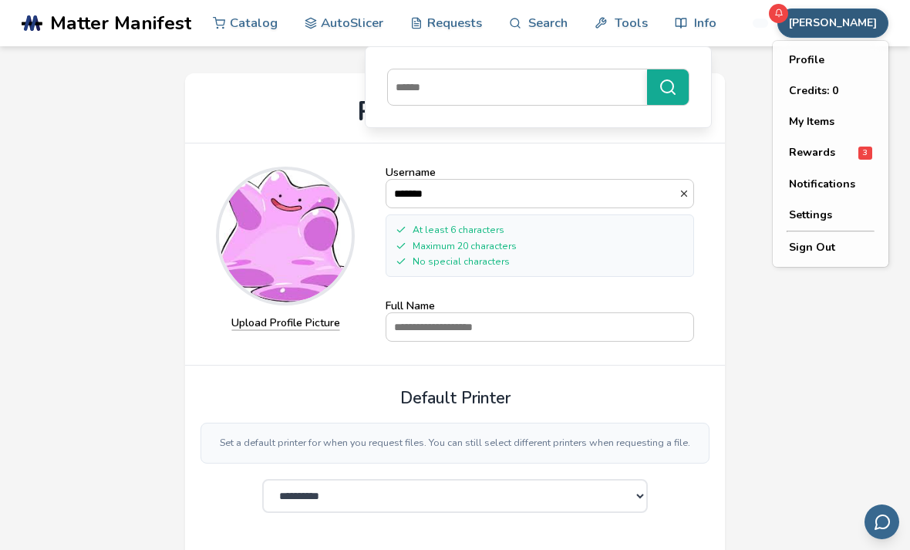
click at [860, 155] on span "3" at bounding box center [865, 152] width 14 height 13
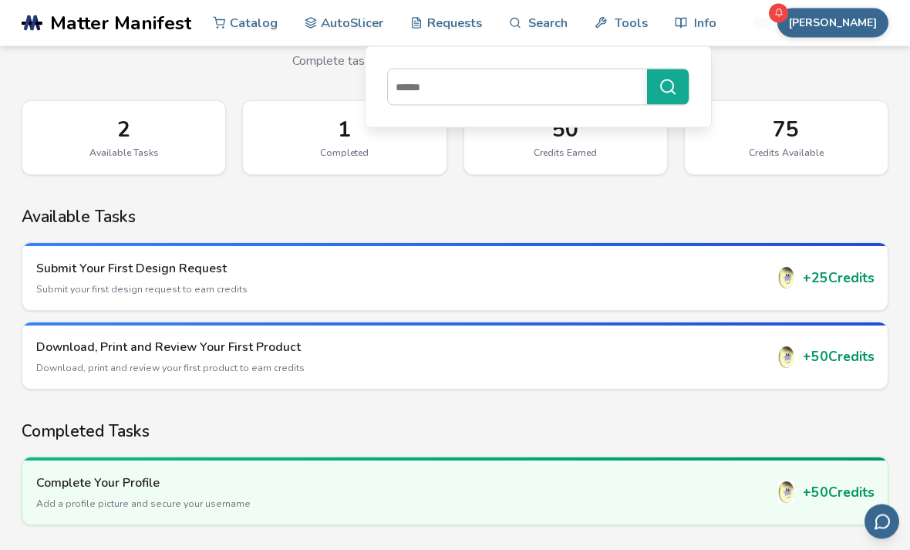
scroll to position [70, 0]
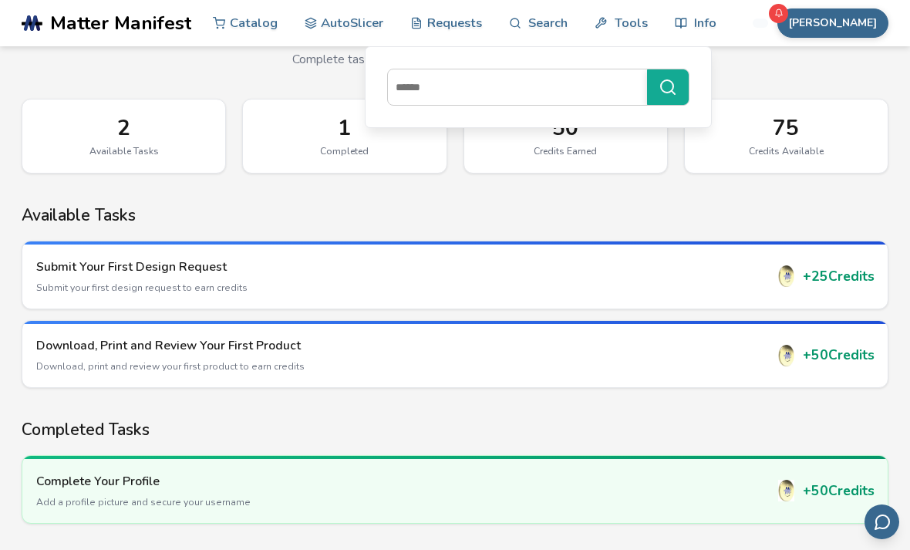
click at [832, 488] on div "+ 50 Credits" at bounding box center [825, 491] width 99 height 22
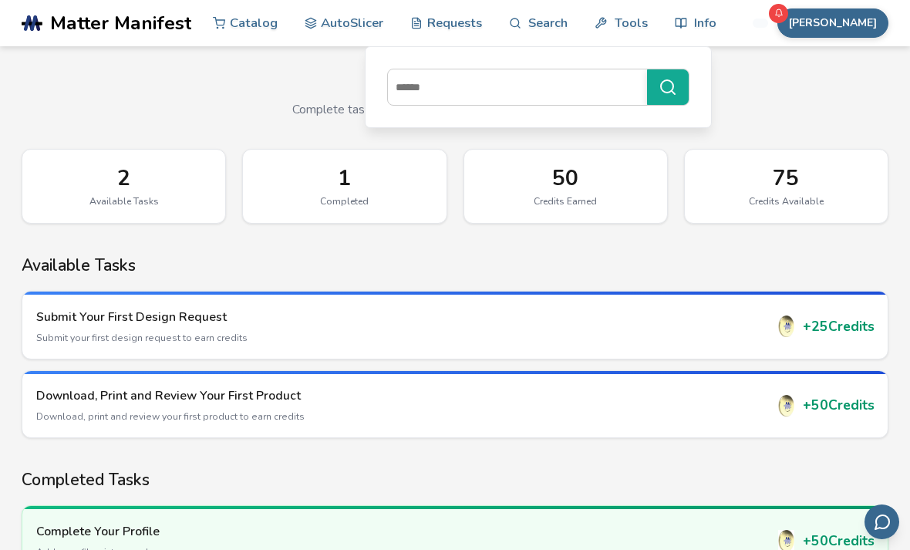
scroll to position [21, 0]
click at [827, 416] on div "Download, Print and Review Your First Product Download, print and review your f…" at bounding box center [454, 404] width 865 height 63
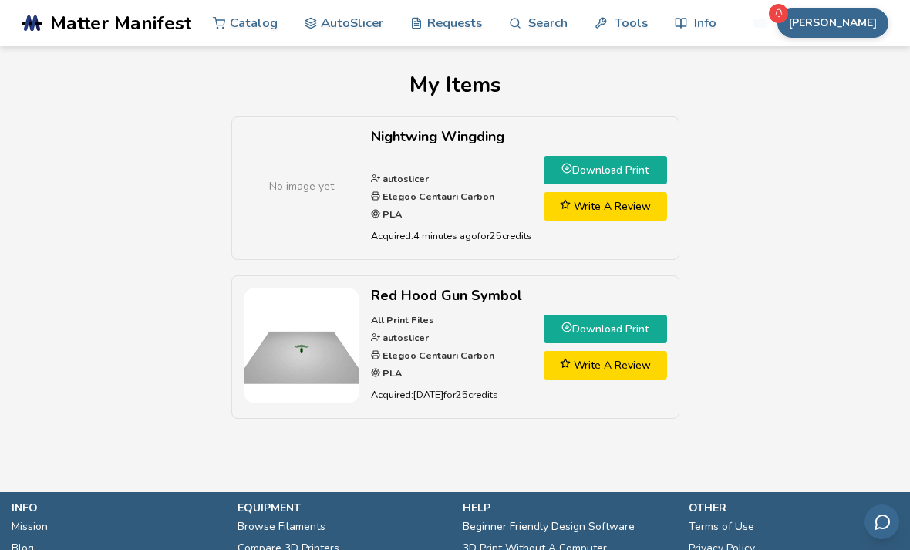
click at [639, 170] on link "Download Print" at bounding box center [605, 170] width 123 height 29
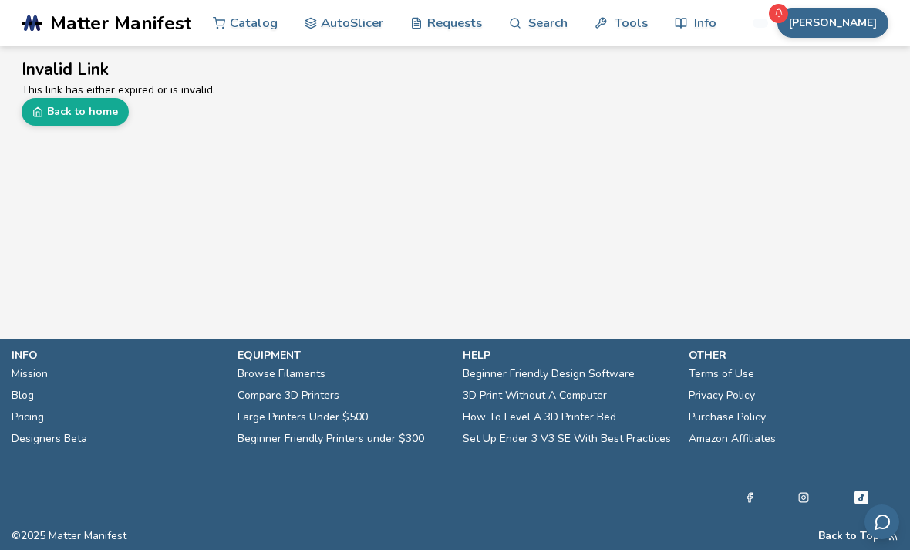
click at [45, 109] on link "Back to home" at bounding box center [75, 112] width 107 height 28
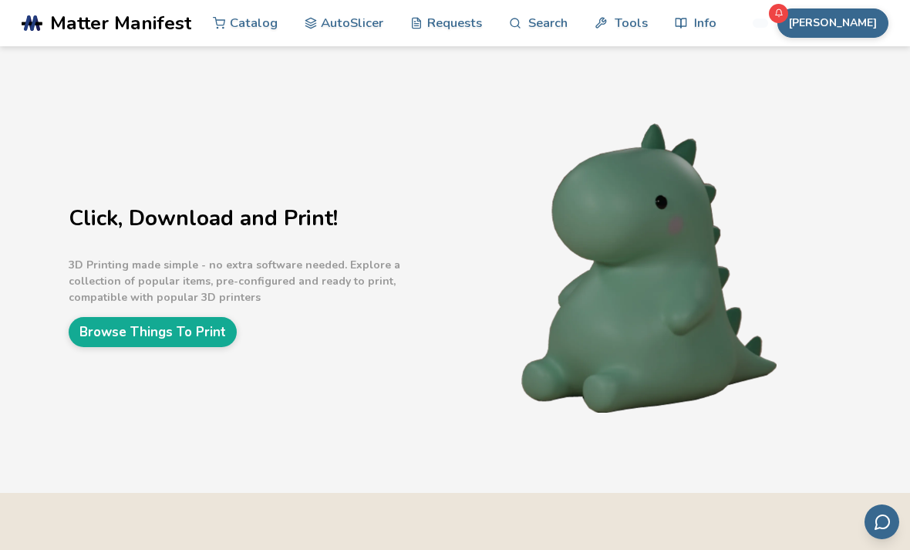
click at [154, 337] on link "Browse Things To Print" at bounding box center [153, 332] width 168 height 30
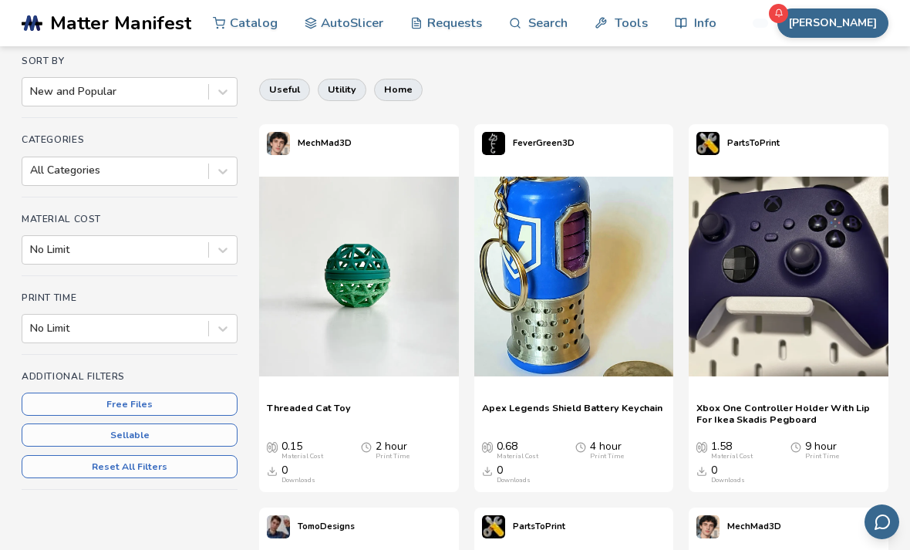
scroll to position [134, 0]
click at [93, 397] on button "Free Files" at bounding box center [130, 403] width 216 height 23
click at [102, 432] on button "Sellable" at bounding box center [130, 433] width 216 height 23
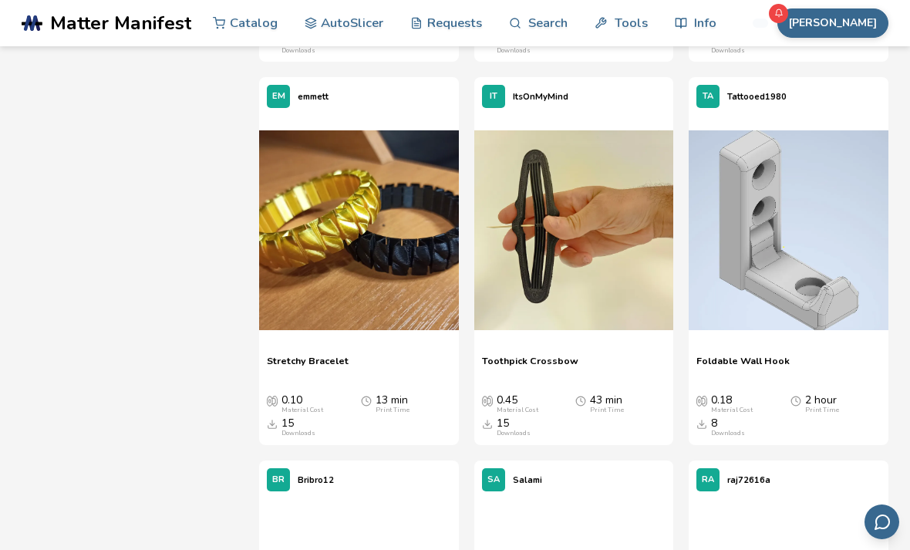
scroll to position [5078, 0]
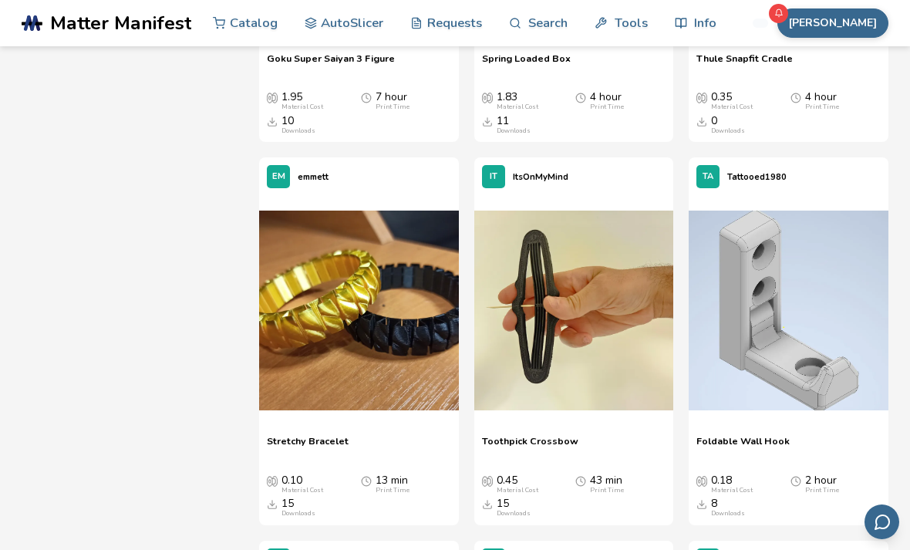
click at [866, 21] on button "[PERSON_NAME]" at bounding box center [832, 22] width 111 height 29
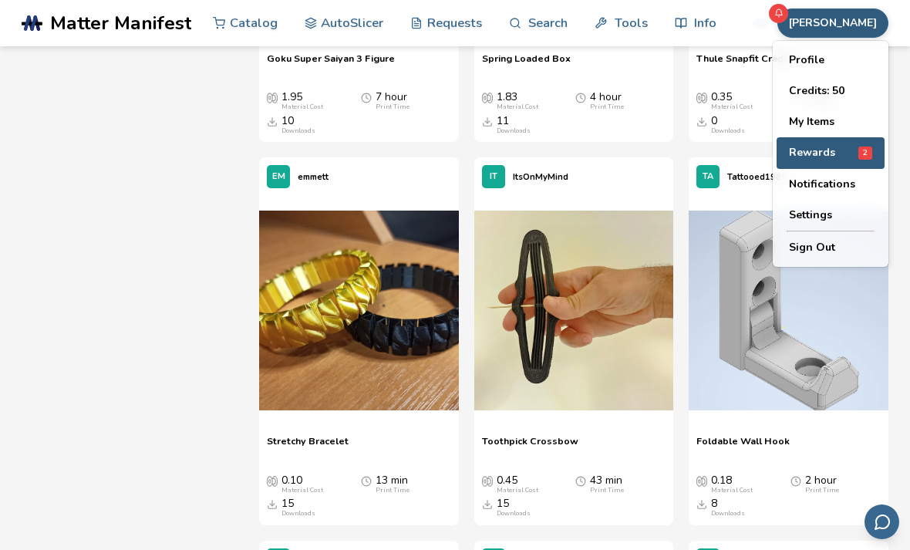
click at [851, 157] on div "Rewards 2" at bounding box center [830, 152] width 83 height 13
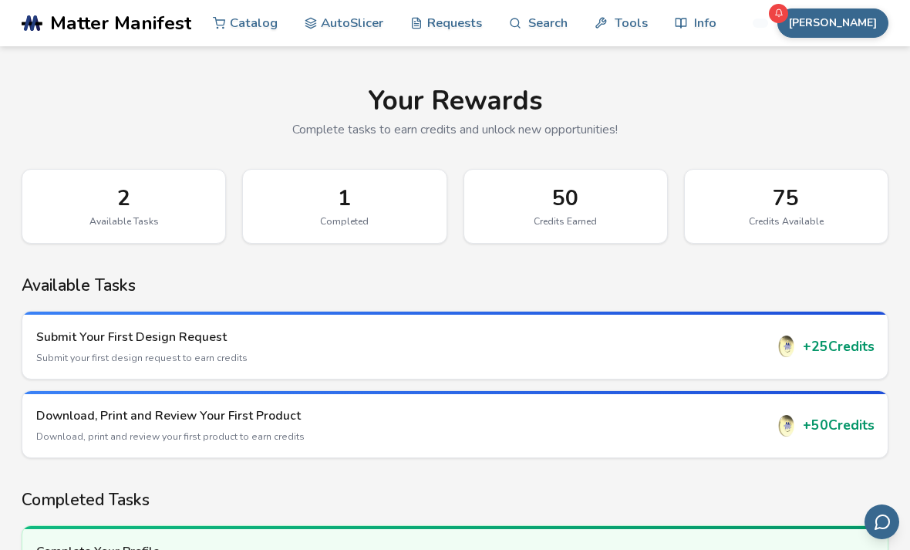
click at [839, 437] on div "Download, Print and Review Your First Product Download, print and review your f…" at bounding box center [454, 425] width 865 height 63
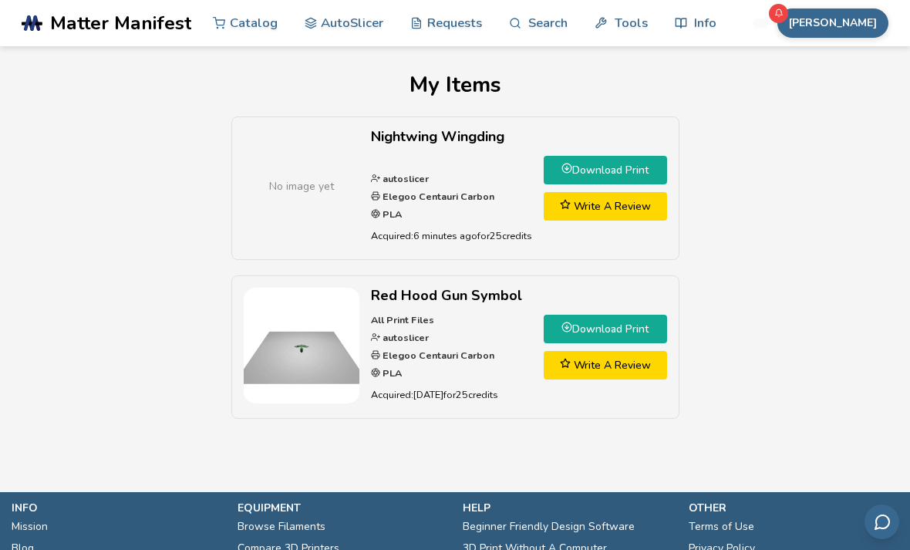
click at [639, 328] on link "Download Print" at bounding box center [605, 329] width 123 height 29
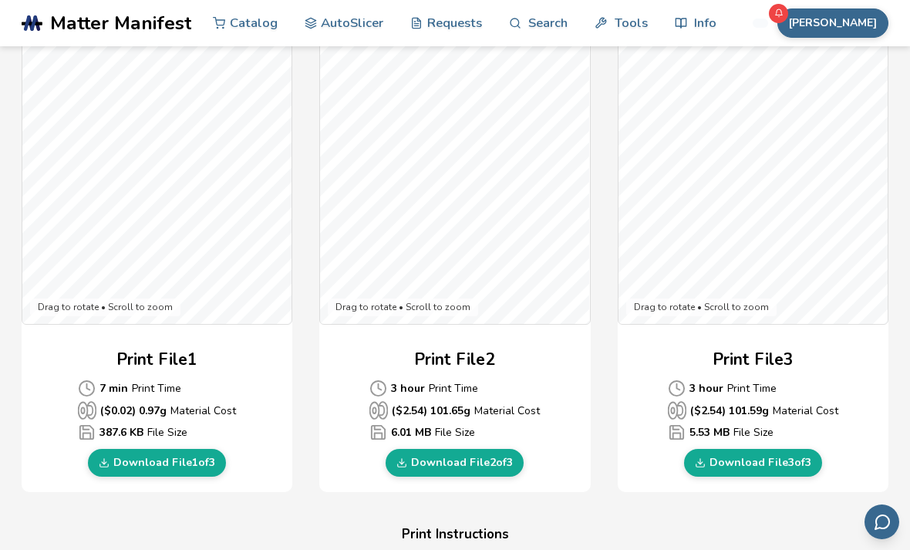
scroll to position [459, 0]
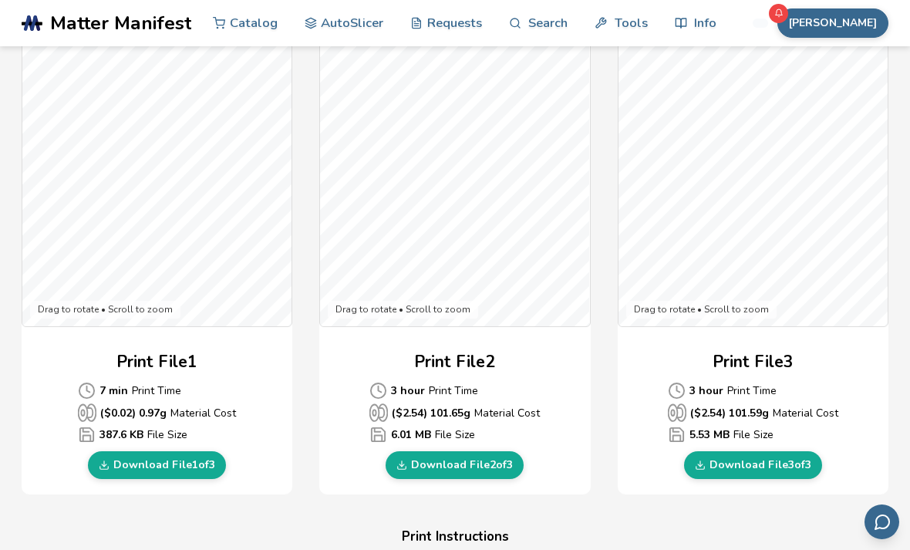
click at [318, 24] on link "AutoSlicer" at bounding box center [344, 23] width 79 height 46
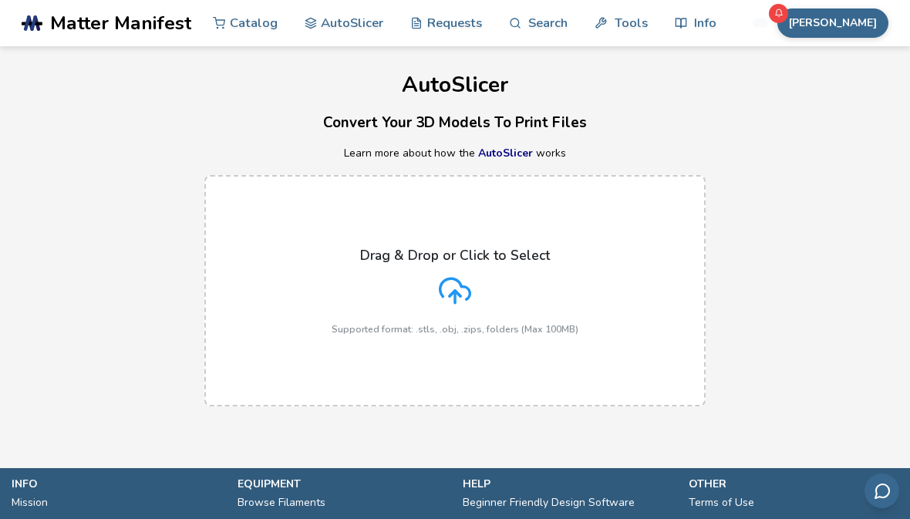
click at [646, 348] on label "Drag & Drop or Click to Select Supported format: .stls, .obj, .zips, folders (M…" at bounding box center [454, 290] width 501 height 231
click at [0, 0] on input "Drag & Drop or Click to Select Supported format: .stls, .obj, .zips, folders (M…" at bounding box center [0, 0] width 0 height 0
click at [294, 258] on label "Drag & Drop or Click to Select Supported format: .stls, .obj, .zips, folders (M…" at bounding box center [454, 290] width 501 height 231
click at [0, 0] on input "Drag & Drop or Click to Select Supported format: .stls, .obj, .zips, folders (M…" at bounding box center [0, 0] width 0 height 0
click at [644, 328] on label "Drag & Drop or Click to Select Supported format: .stls, .obj, .zips, folders (M…" at bounding box center [454, 290] width 501 height 231
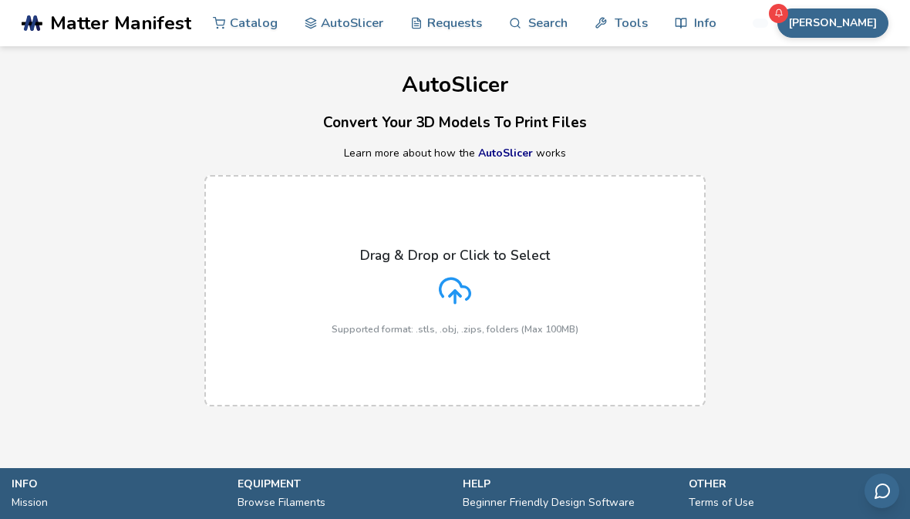
click at [0, 0] on input "Drag & Drop or Click to Select Supported format: .stls, .obj, .zips, folders (M…" at bounding box center [0, 0] width 0 height 0
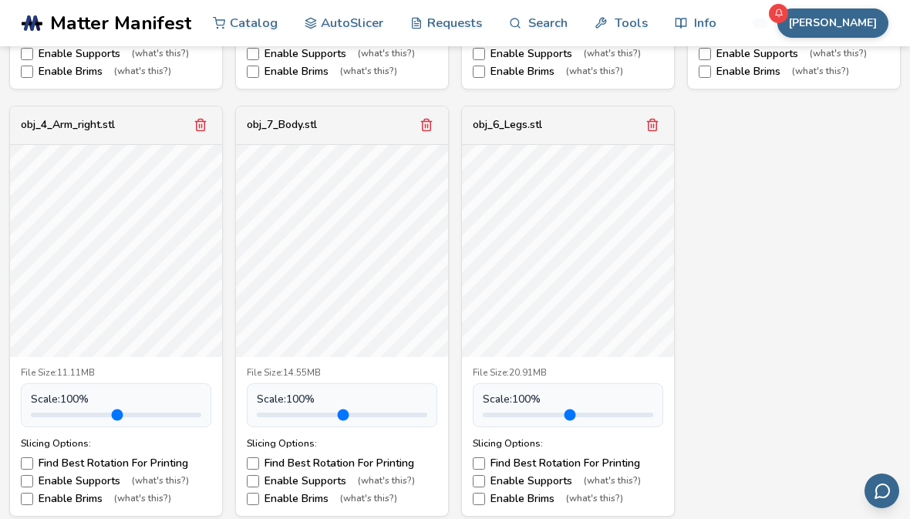
scroll to position [947, 0]
click at [21, 498] on label "Enable Brims (what's this?)" at bounding box center [116, 498] width 190 height 12
click at [261, 497] on label "Enable Brims (what's this?)" at bounding box center [342, 498] width 190 height 12
click at [492, 502] on div "File Size: 20.91MB Scale: 100 % Slicing Options: Find Best Rotation For Printin…" at bounding box center [568, 435] width 212 height 159
click at [549, 496] on label "Enable Brims (what's this?)" at bounding box center [568, 498] width 190 height 12
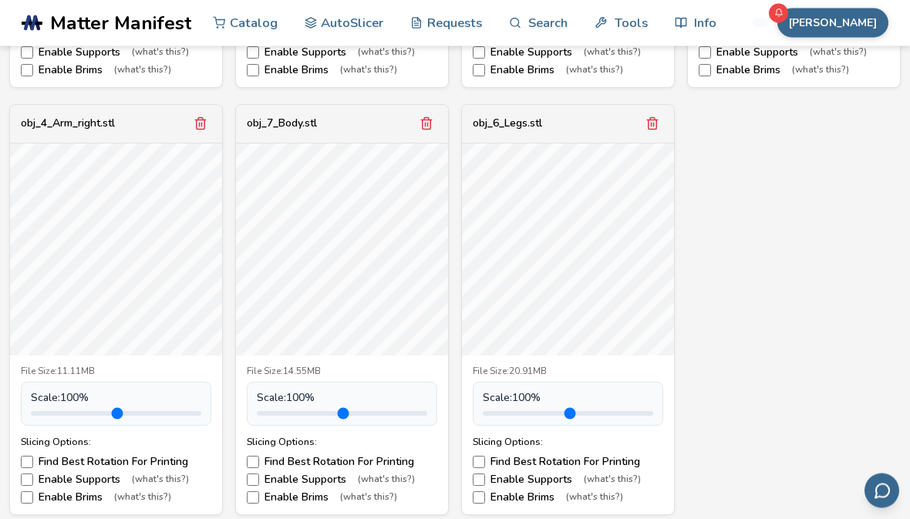
click at [549, 474] on label "Enable Supports (what's this?)" at bounding box center [568, 480] width 190 height 12
click at [278, 495] on label "Enable Brims (what's this?)" at bounding box center [342, 498] width 190 height 12
click at [284, 474] on label "Enable Supports (what's this?)" at bounding box center [342, 480] width 190 height 12
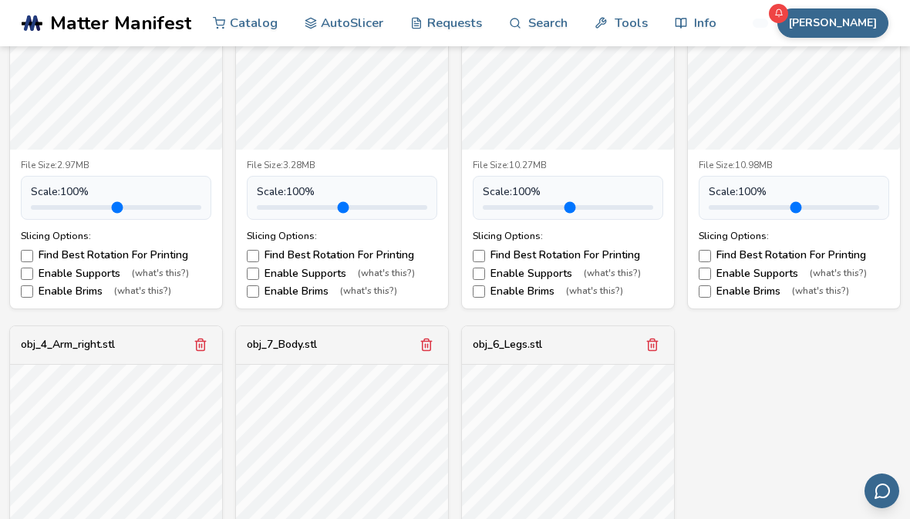
scroll to position [696, 0]
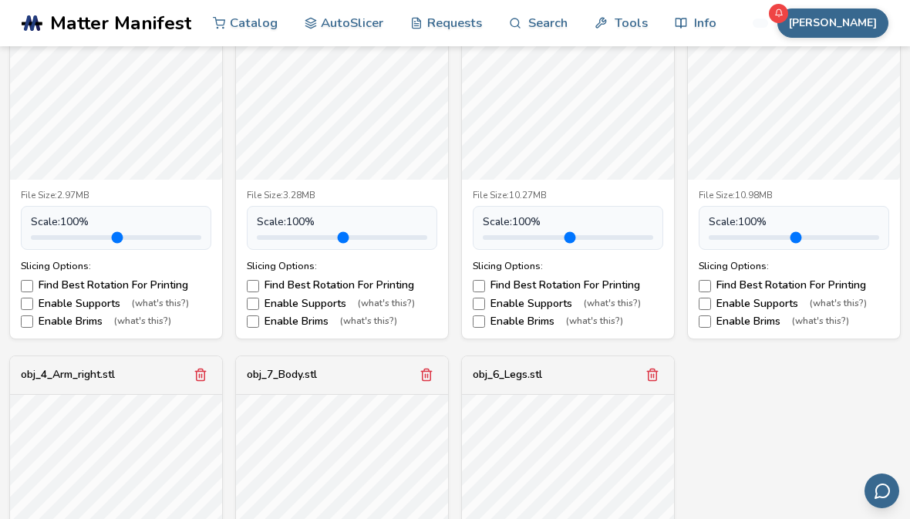
click at [752, 325] on label "Enable Brims (what's this?)" at bounding box center [793, 321] width 190 height 12
click at [543, 325] on label "Enable Brims (what's this?)" at bounding box center [568, 321] width 190 height 12
click at [550, 305] on label "Enable Supports (what's this?)" at bounding box center [568, 304] width 190 height 12
click at [752, 445] on div "obj_3_Hand_left.stl File Size: 2.97MB Scale: 100 % Slicing Options: Find Best R…" at bounding box center [455, 347] width 888 height 838
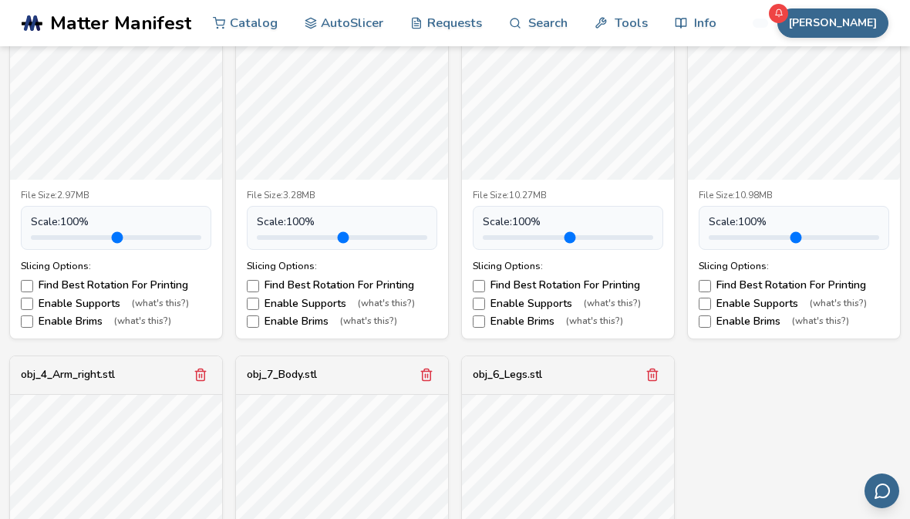
click at [788, 464] on div "obj_3_Hand_left.stl File Size: 2.97MB Scale: 100 % Slicing Options: Find Best R…" at bounding box center [455, 347] width 888 height 838
click at [280, 315] on label "Enable Brims (what's this?)" at bounding box center [342, 321] width 190 height 12
click at [57, 299] on label "Enable Supports (what's this?)" at bounding box center [116, 304] width 190 height 12
click at [67, 321] on label "Enable Brims (what's this?)" at bounding box center [116, 321] width 190 height 12
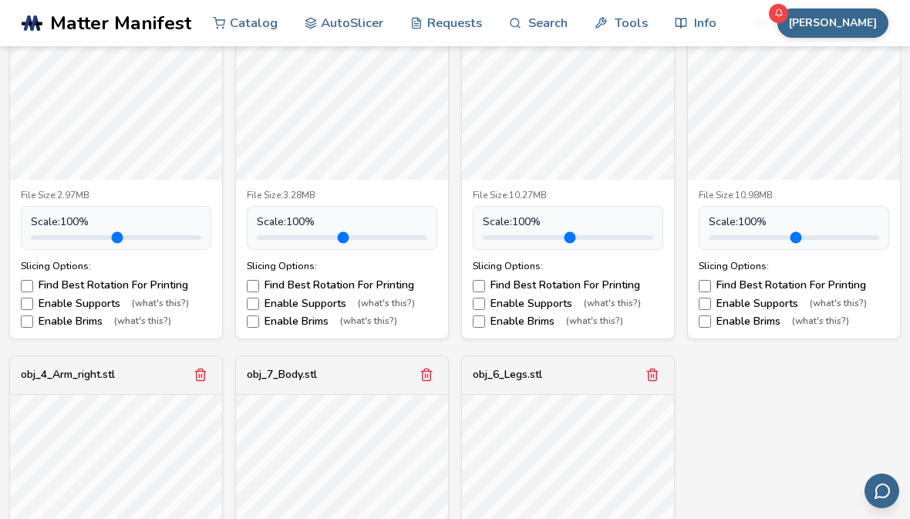
click at [278, 321] on label "Enable Brims (what's this?)" at bounding box center [342, 321] width 190 height 12
click at [288, 301] on label "Enable Supports (what's this?)" at bounding box center [342, 304] width 190 height 12
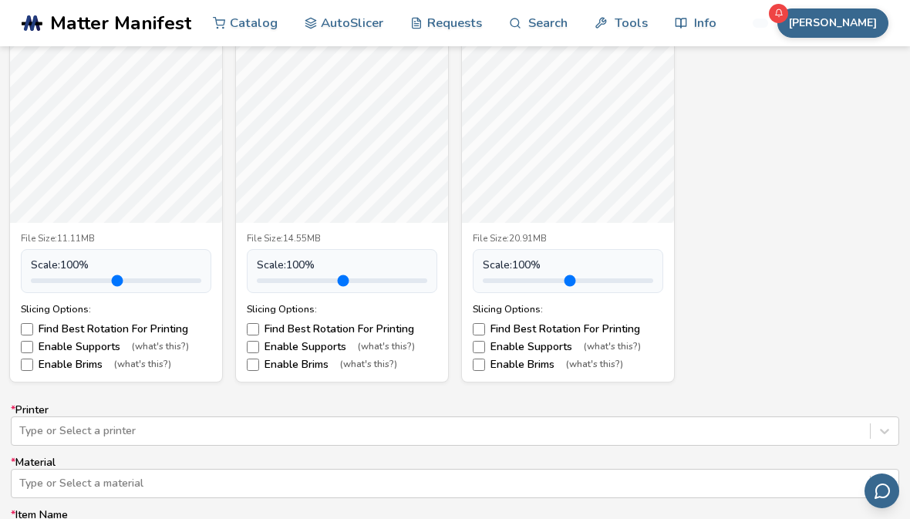
scroll to position [1085, 0]
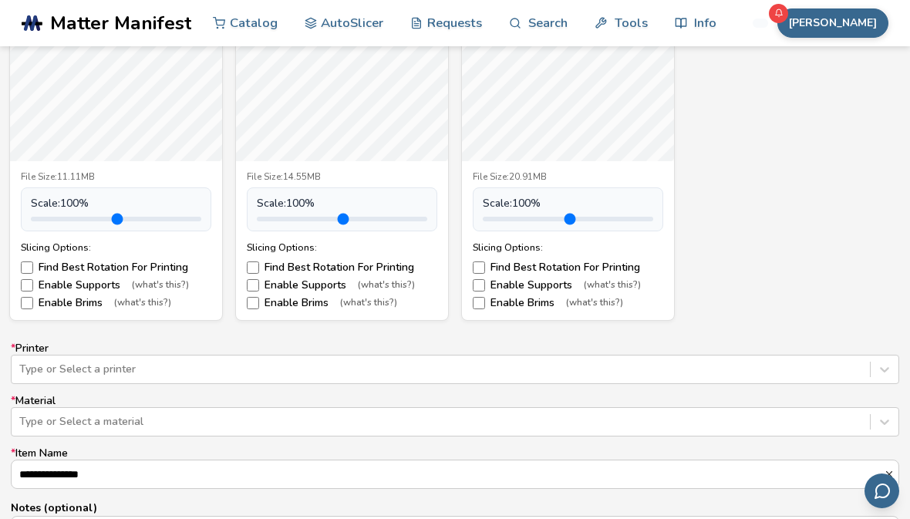
click at [116, 477] on input "**********" at bounding box center [448, 474] width 872 height 28
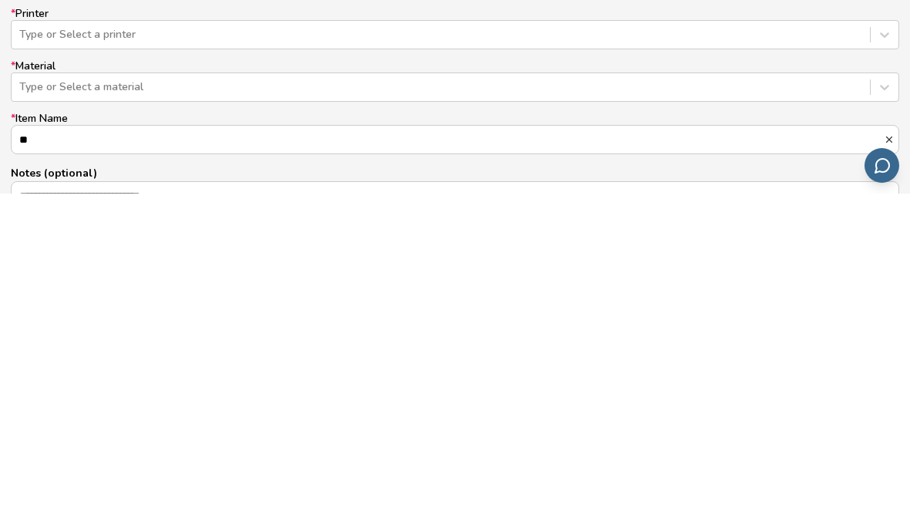
type input "*"
type input "**********"
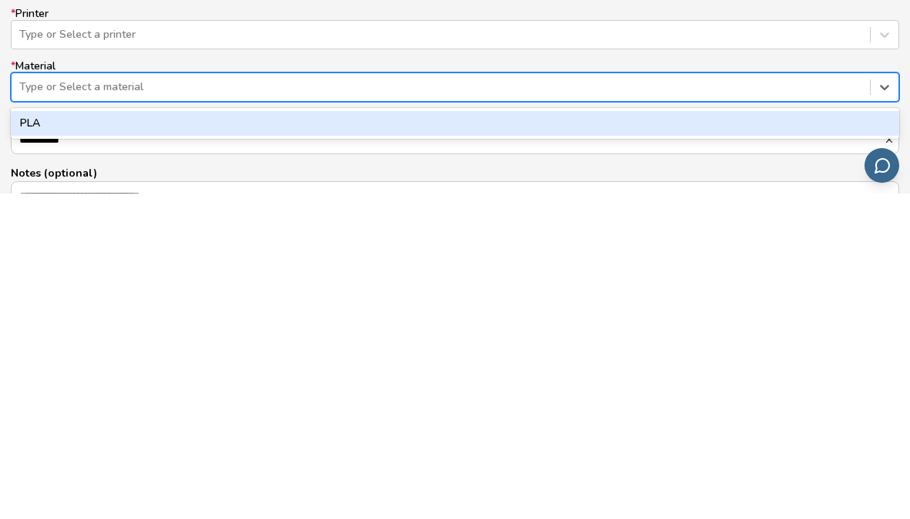
click at [37, 436] on div "PLA" at bounding box center [455, 448] width 888 height 25
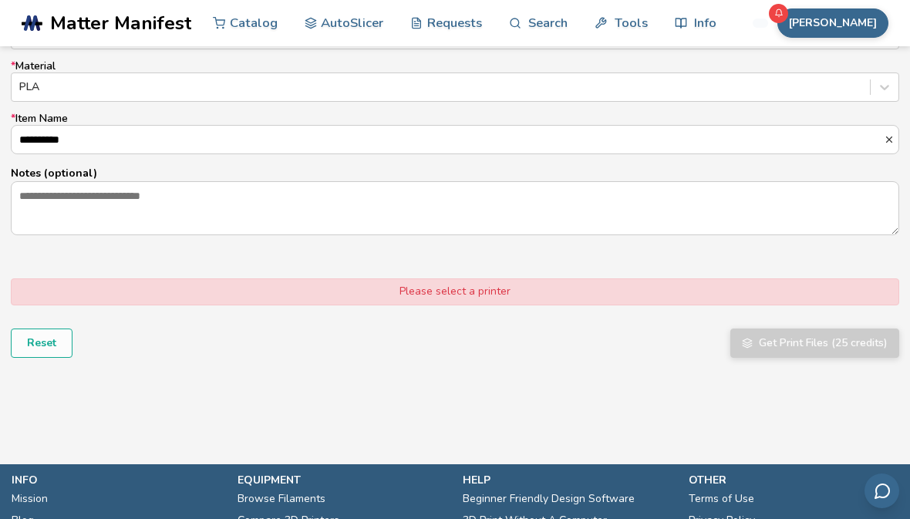
click at [39, 32] on link ".cls-1, .cls-2, .cls-3 { stroke-width: 0px; } .cls-2 { fill: #1d1e56; } .cls-3 …" at bounding box center [107, 23] width 170 height 46
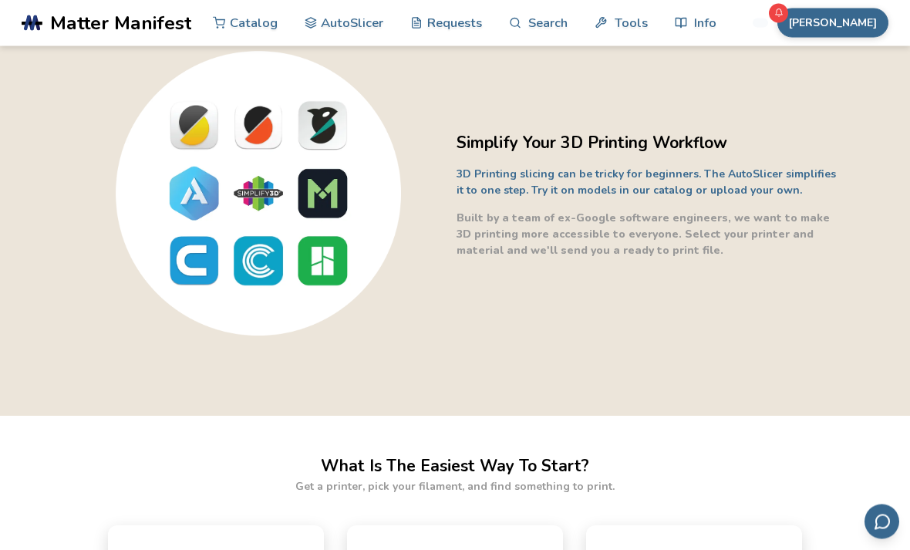
scroll to position [382, 0]
click at [326, 28] on link "AutoSlicer" at bounding box center [344, 23] width 79 height 46
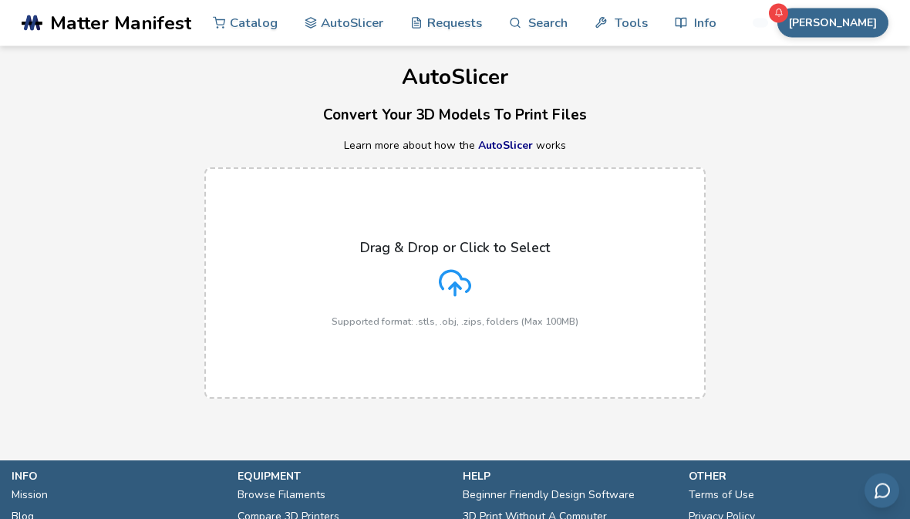
scroll to position [8, 0]
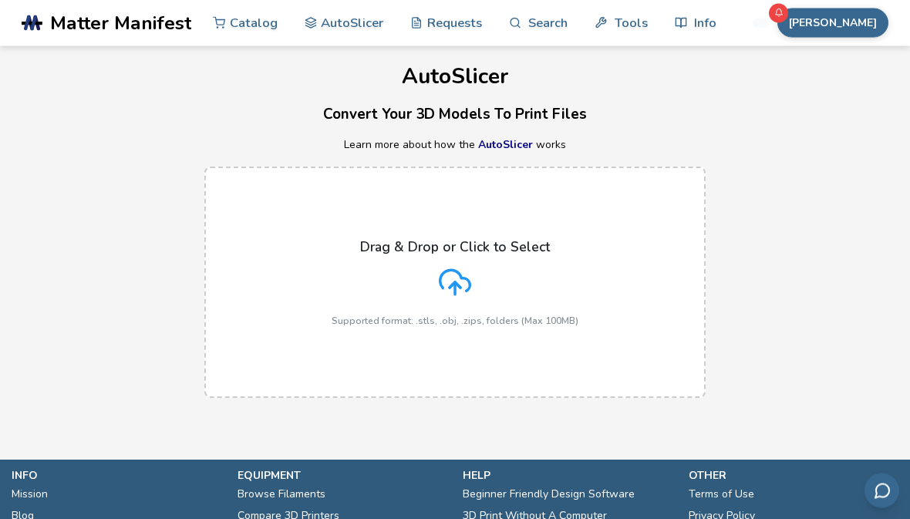
click at [660, 345] on label "Drag & Drop or Click to Select Supported format: .stls, .obj, .zips, folders (M…" at bounding box center [454, 282] width 501 height 231
click at [0, 0] on input "Drag & Drop or Click to Select Supported format: .stls, .obj, .zips, folders (M…" at bounding box center [0, 0] width 0 height 0
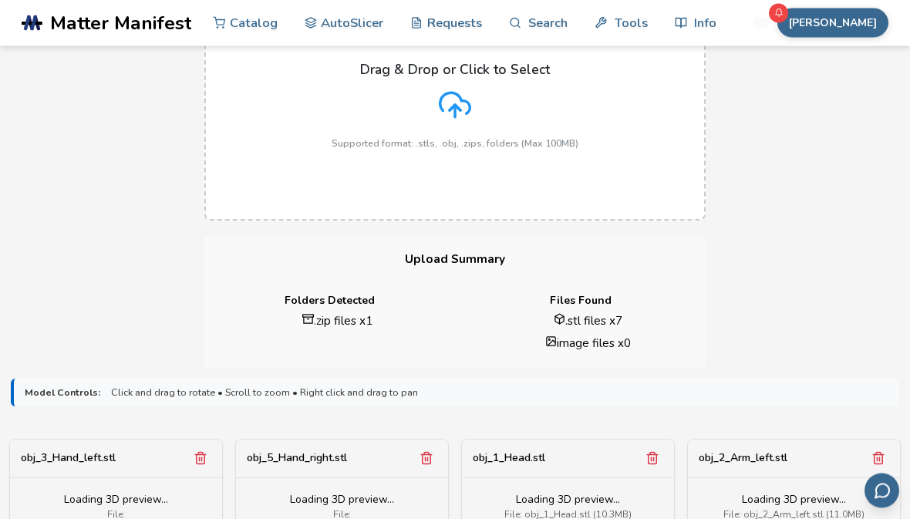
scroll to position [315, 0]
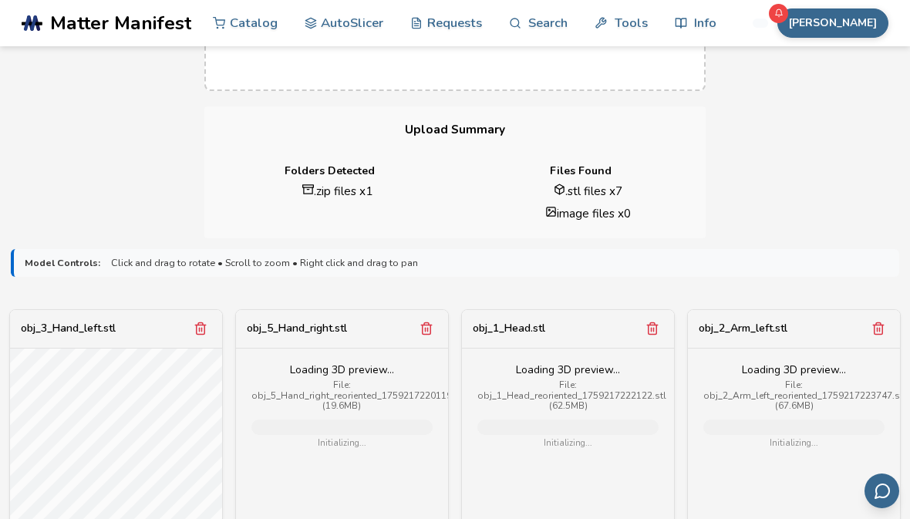
scroll to position [509, 0]
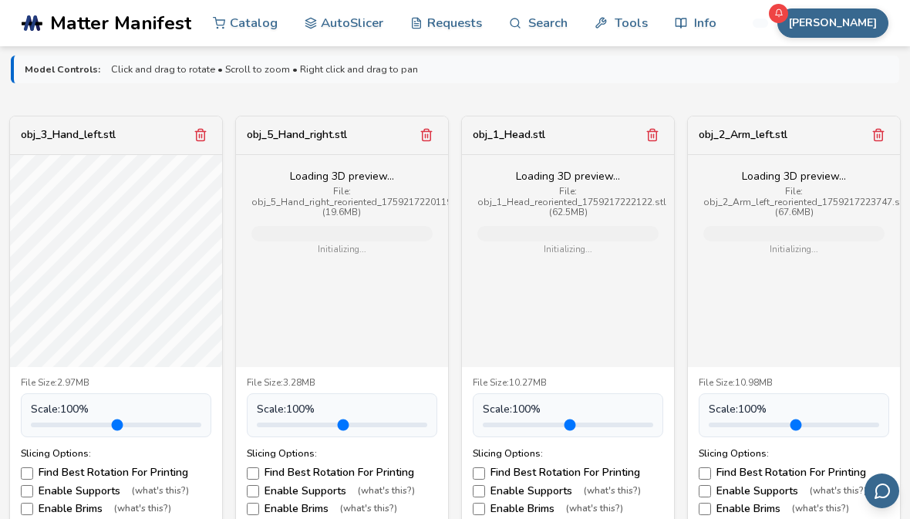
click at [56, 508] on label "Enable Brims (what's this?)" at bounding box center [116, 509] width 190 height 12
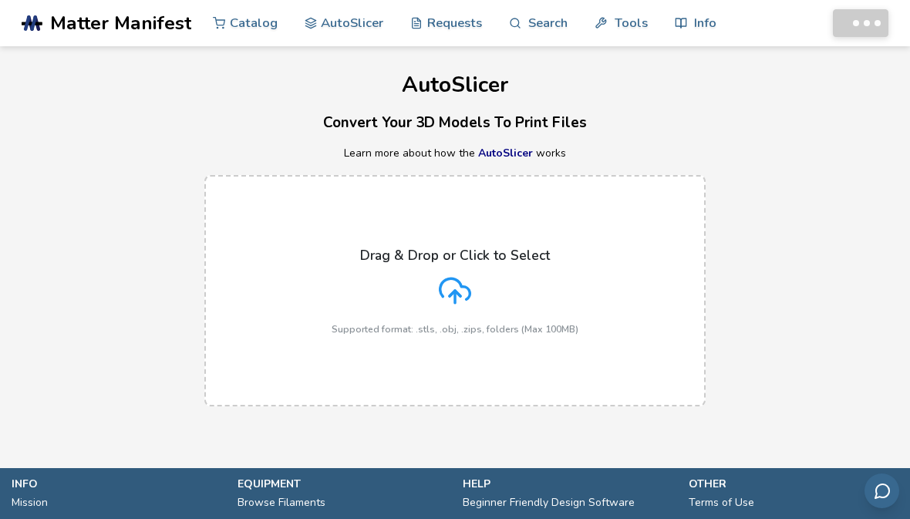
click at [659, 311] on label "Drag & Drop or Click to Select Supported format: .stls, .obj, .zips, folders (M…" at bounding box center [454, 290] width 501 height 231
click at [0, 0] on input "Drag & Drop or Click to Select Supported format: .stls, .obj, .zips, folders (M…" at bounding box center [0, 0] width 0 height 0
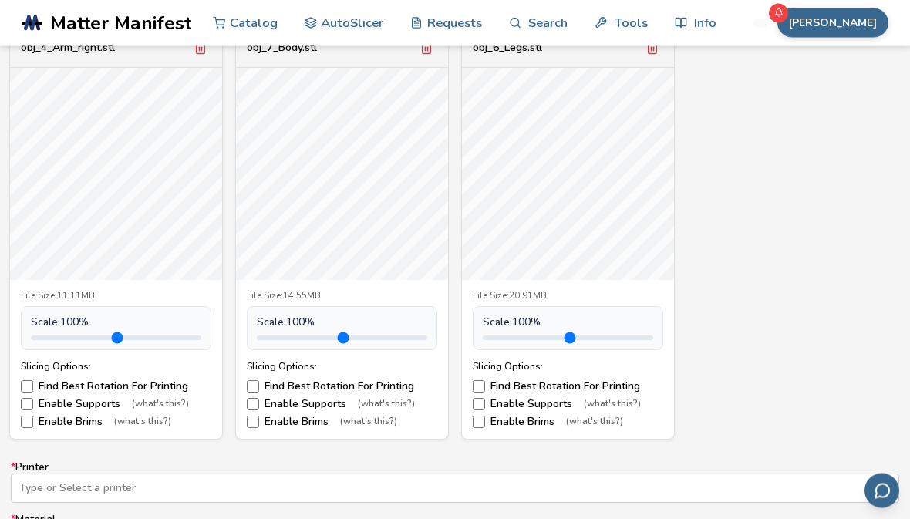
scroll to position [1021, 0]
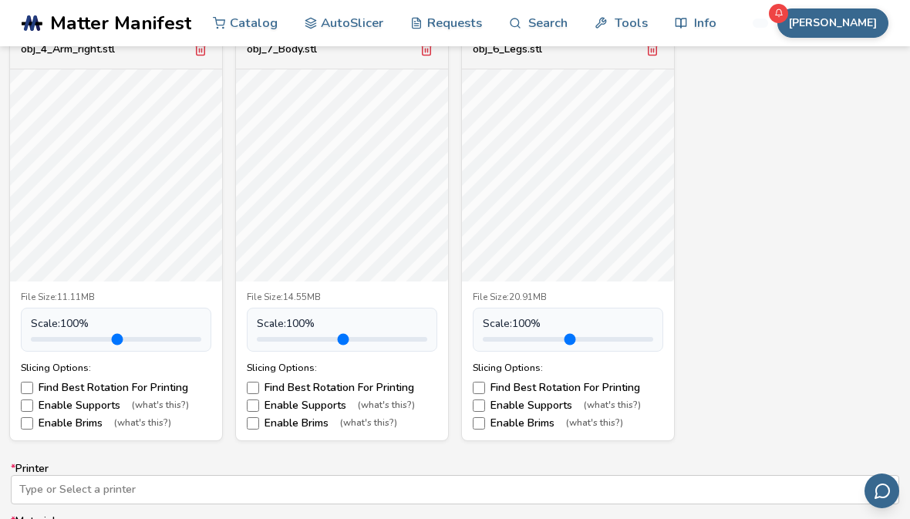
click at [57, 426] on label "Enable Brims (what's this?)" at bounding box center [116, 423] width 190 height 12
click at [65, 401] on label "Enable Supports (what's this?)" at bounding box center [116, 405] width 190 height 12
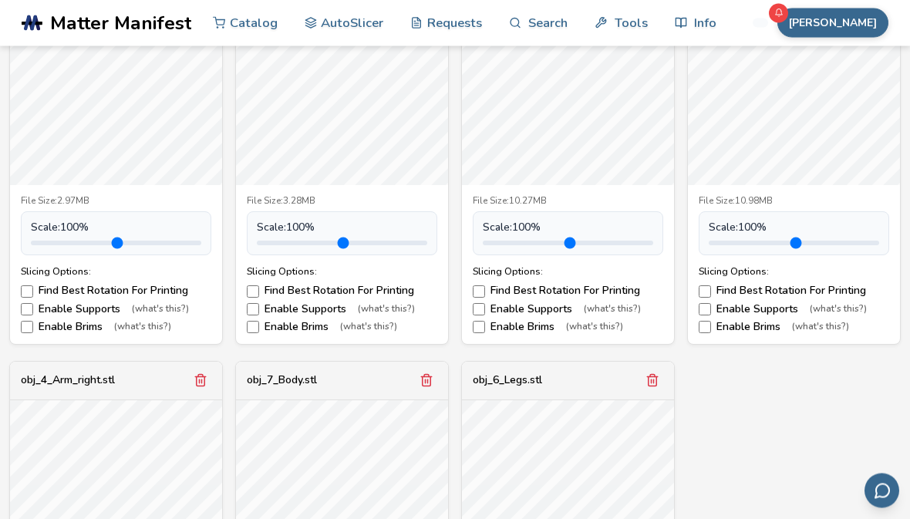
scroll to position [688, 0]
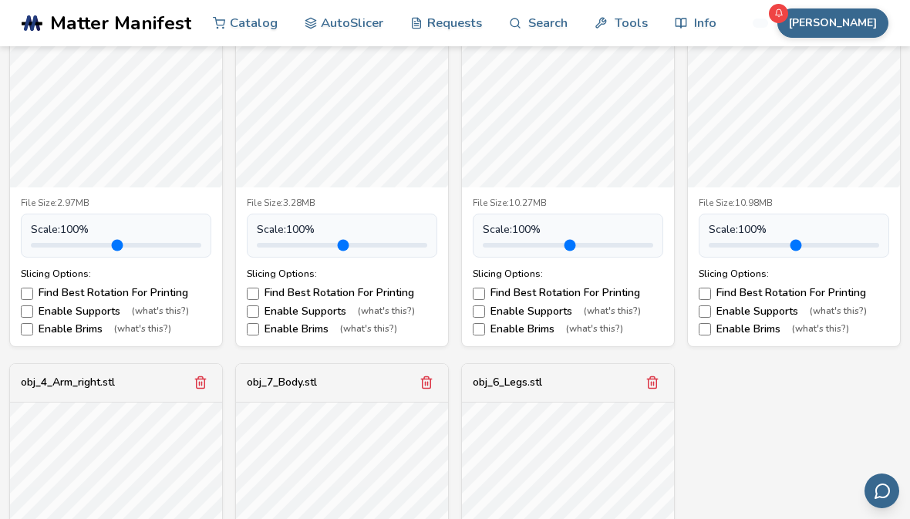
click at [75, 327] on label "Enable Brims (what's this?)" at bounding box center [116, 329] width 190 height 12
click at [61, 310] on label "Enable Supports (what's this?)" at bounding box center [116, 311] width 190 height 12
click at [291, 325] on label "Enable Brims (what's this?)" at bounding box center [342, 329] width 190 height 12
click at [287, 307] on label "Enable Supports (what's this?)" at bounding box center [342, 311] width 190 height 12
click at [752, 331] on label "Enable Brims (what's this?)" at bounding box center [793, 329] width 190 height 12
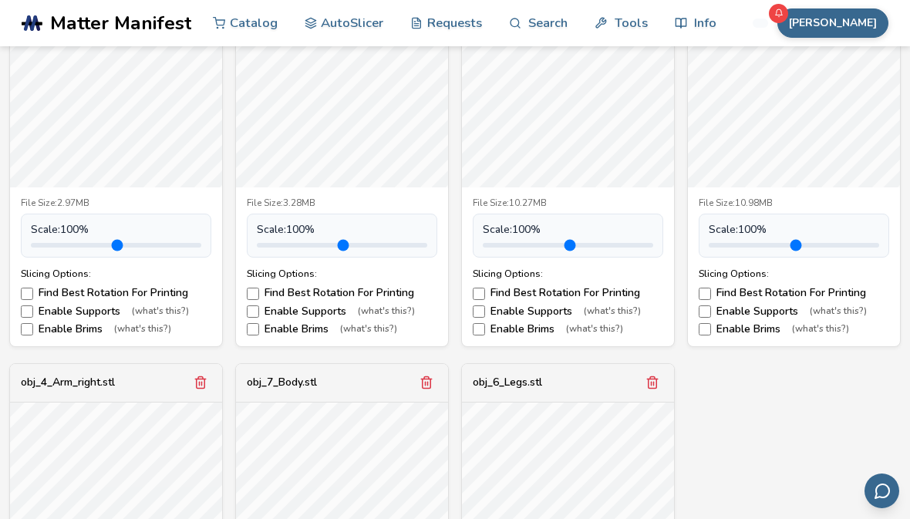
click at [769, 311] on label "Enable Supports (what's this?)" at bounding box center [793, 311] width 190 height 12
click at [535, 326] on label "Enable Brims (what's this?)" at bounding box center [568, 329] width 190 height 12
click at [534, 325] on label "Enable Brims (what's this?)" at bounding box center [568, 329] width 190 height 12
click at [535, 330] on label "Enable Brims (what's this?)" at bounding box center [568, 329] width 190 height 12
click at [534, 329] on label "Enable Brims (what's this?)" at bounding box center [568, 329] width 190 height 12
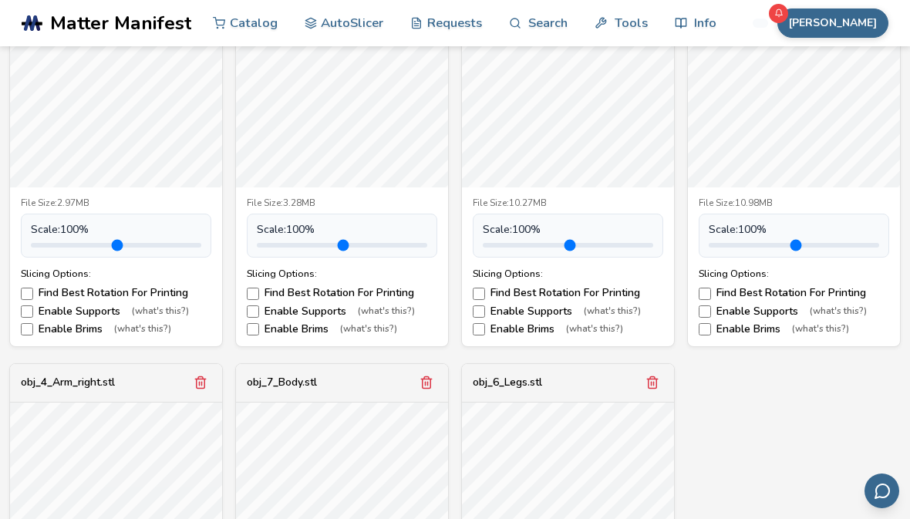
click at [533, 327] on label "Enable Brims (what's this?)" at bounding box center [568, 329] width 190 height 12
click at [533, 326] on label "Enable Brims (what's this?)" at bounding box center [568, 329] width 190 height 12
click at [557, 308] on label "Enable Supports (what's this?)" at bounding box center [568, 311] width 190 height 12
click at [556, 308] on label "Enable Supports (what's this?)" at bounding box center [568, 311] width 190 height 12
click at [544, 331] on label "Enable Brims (what's this?)" at bounding box center [568, 329] width 190 height 12
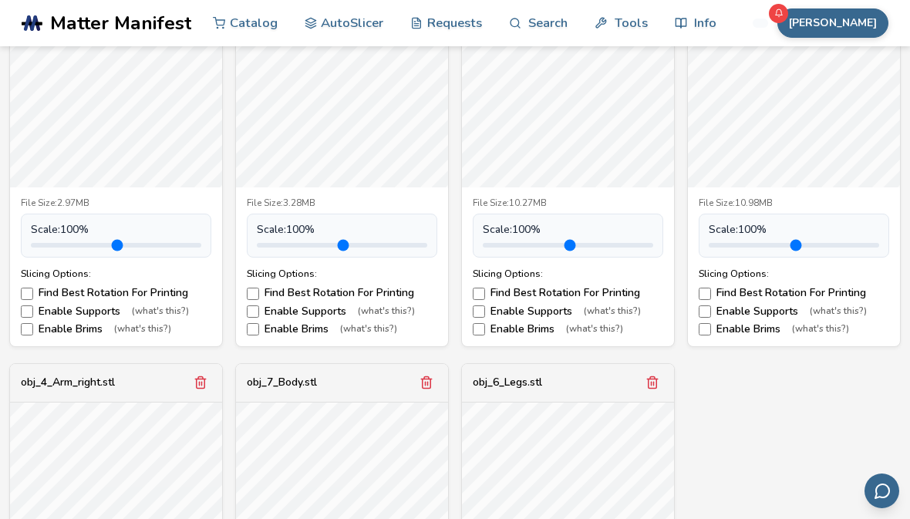
click at [559, 309] on label "Enable Supports (what's this?)" at bounding box center [568, 311] width 190 height 12
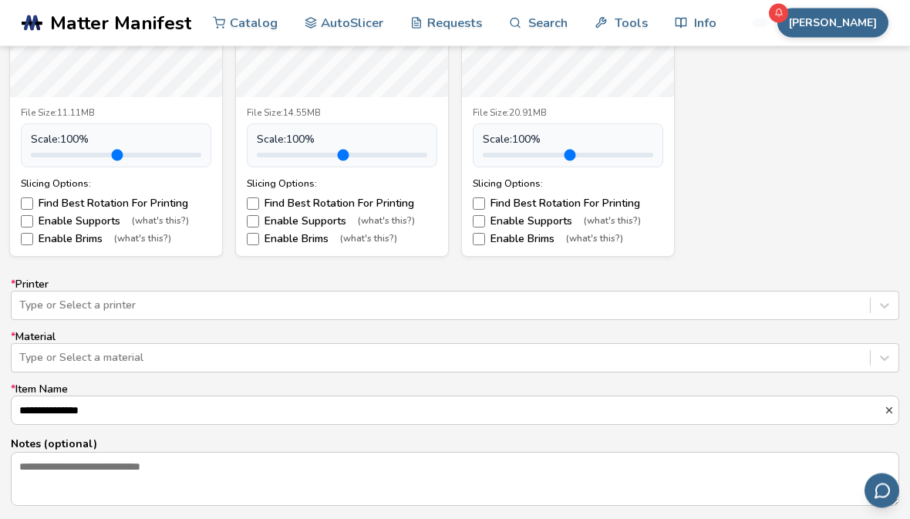
scroll to position [1206, 0]
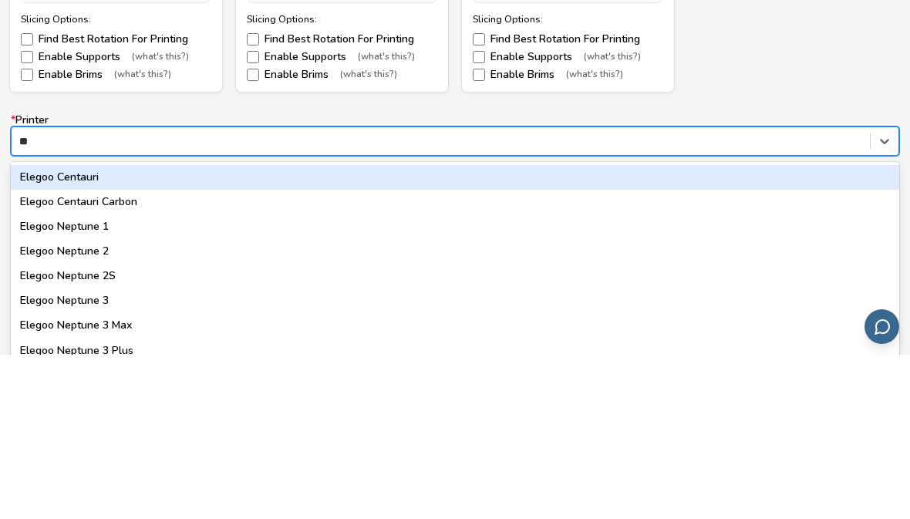
click at [45, 354] on div "Elegoo Centauri Carbon" at bounding box center [455, 366] width 888 height 25
type input "**"
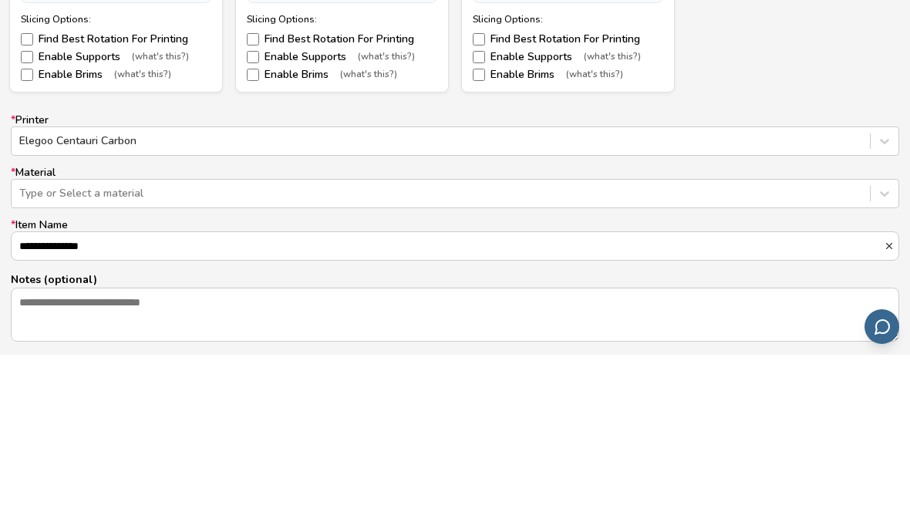
scroll to position [1370, 0]
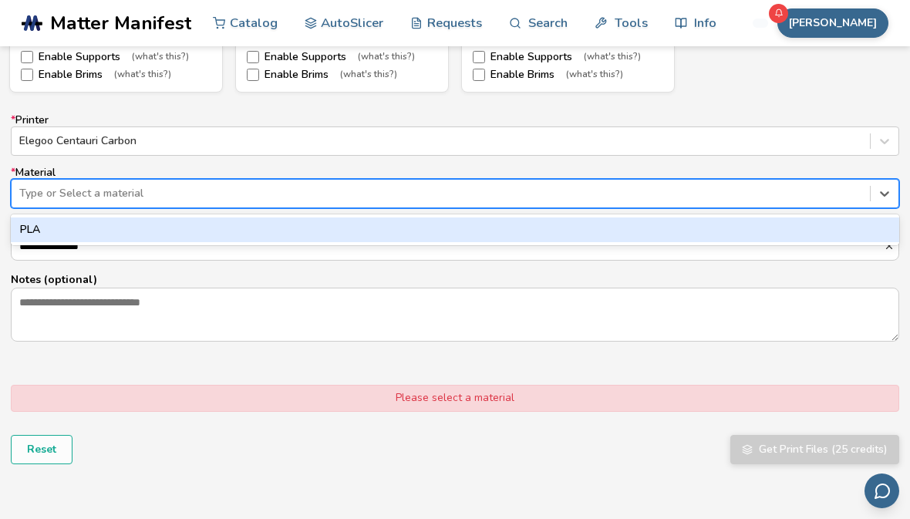
click at [33, 222] on div "PLA" at bounding box center [455, 229] width 888 height 25
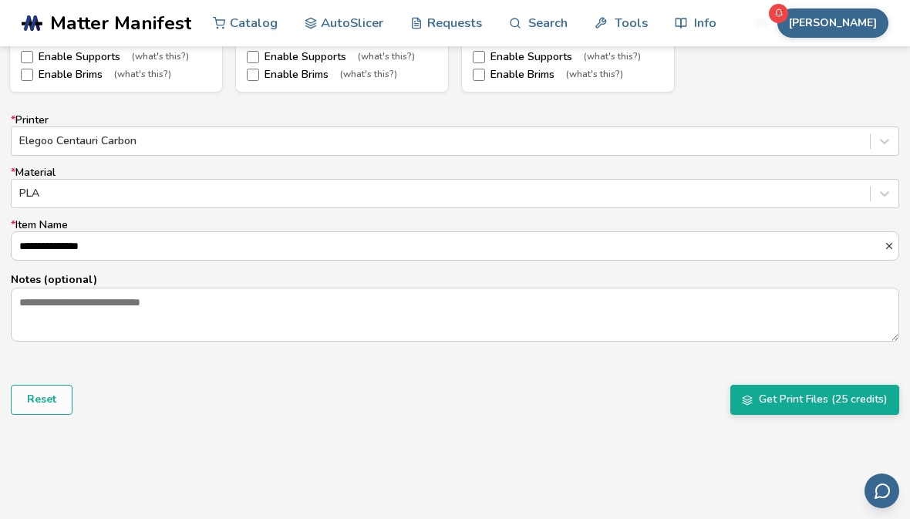
click at [848, 399] on button "Get Print Files (25 credits)" at bounding box center [814, 399] width 169 height 29
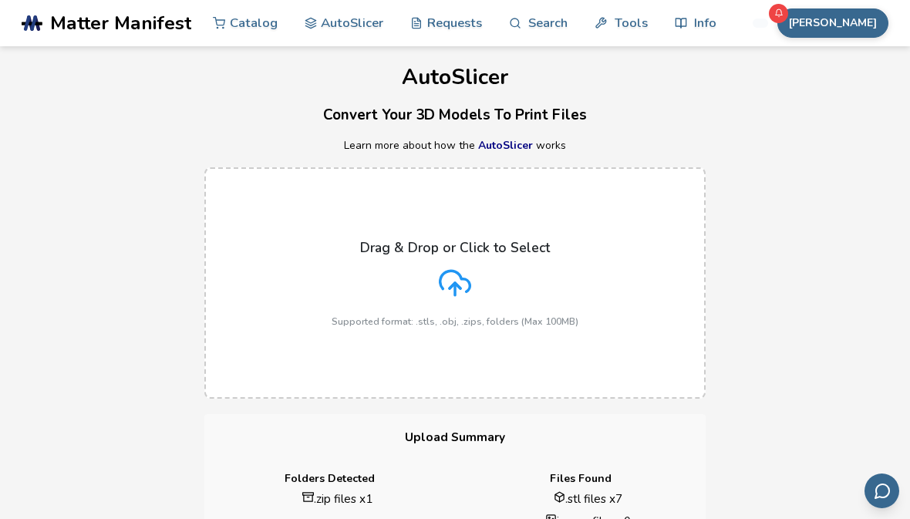
scroll to position [0, 0]
